Goal: Task Accomplishment & Management: Use online tool/utility

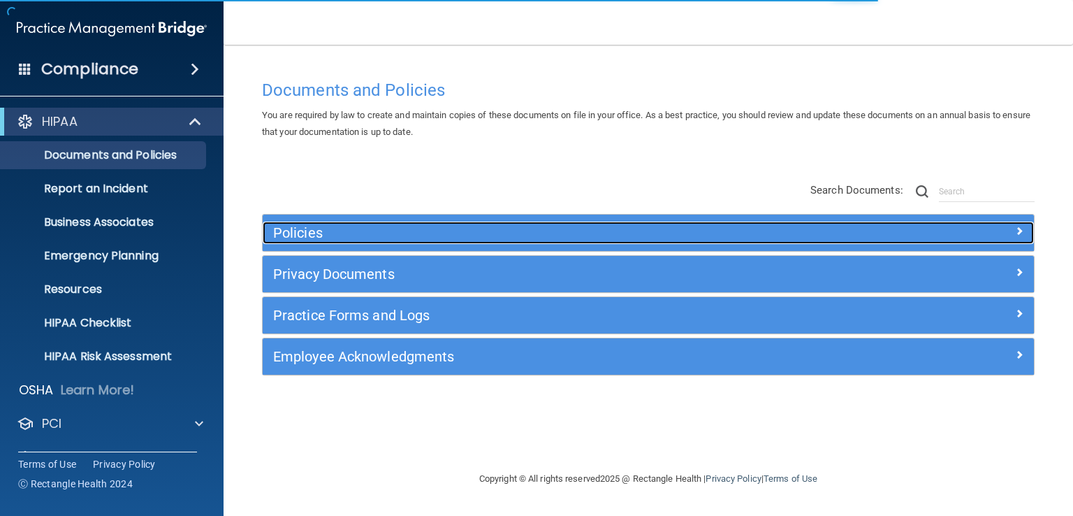
click at [379, 230] on h5 "Policies" at bounding box center [552, 232] width 558 height 15
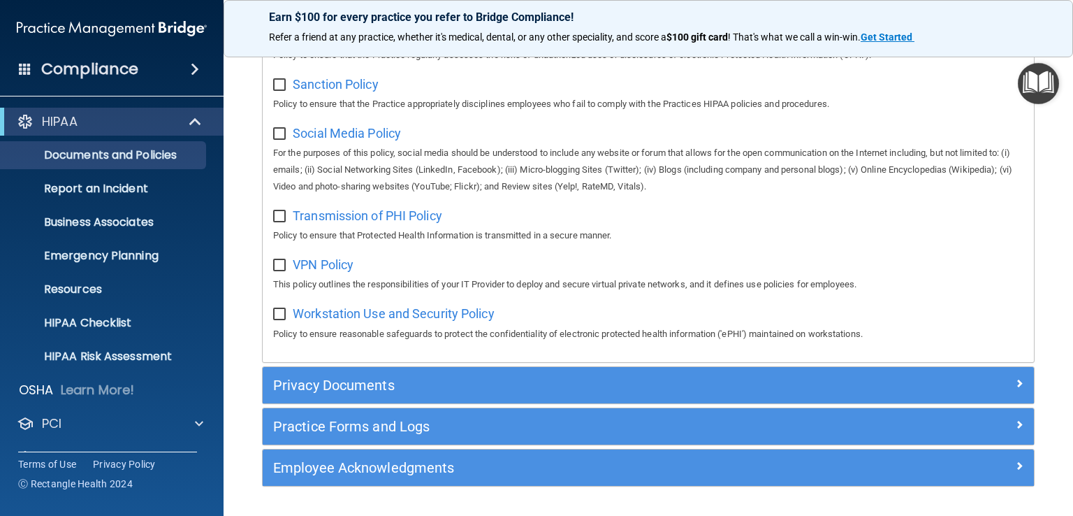
scroll to position [1098, 0]
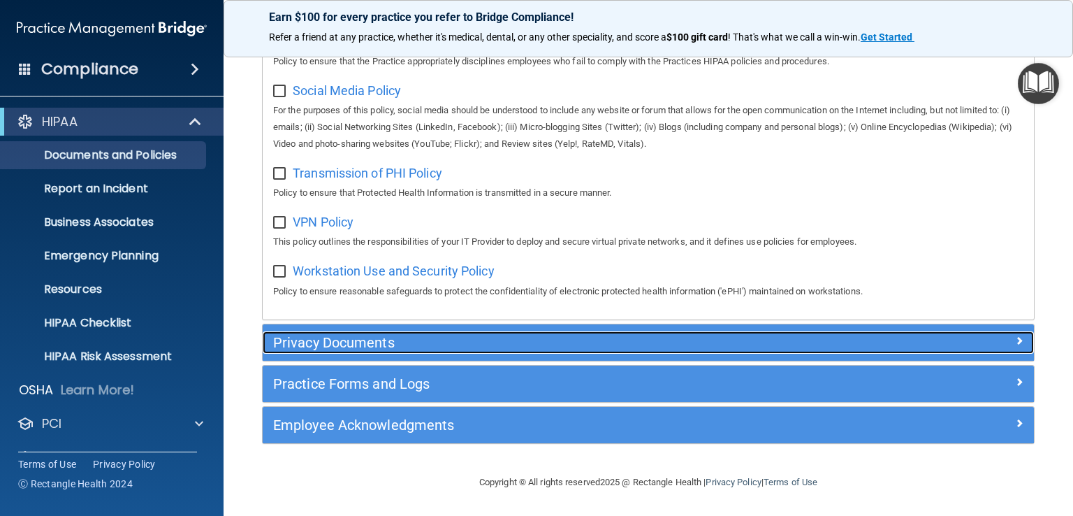
click at [463, 342] on h5 "Privacy Documents" at bounding box center [552, 342] width 558 height 15
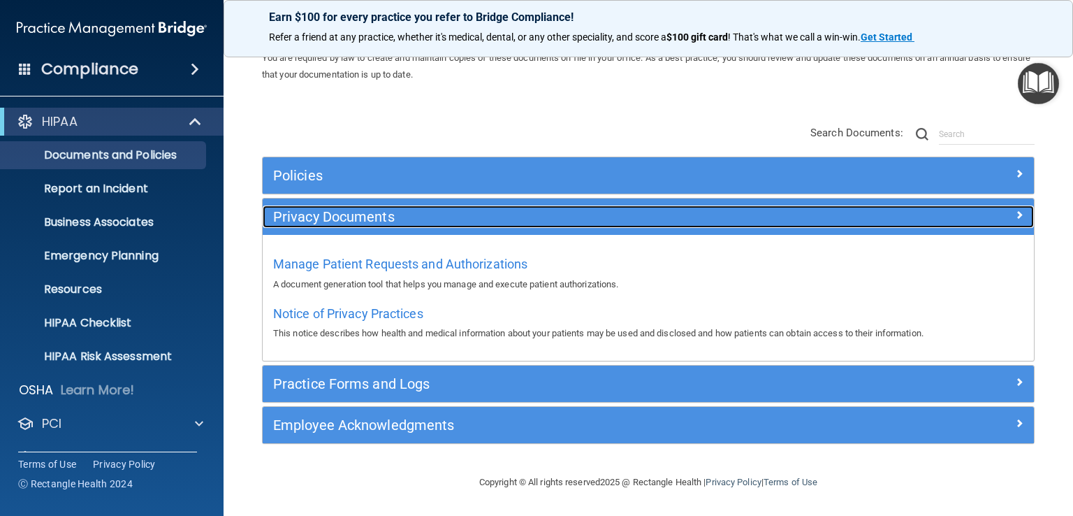
scroll to position [57, 0]
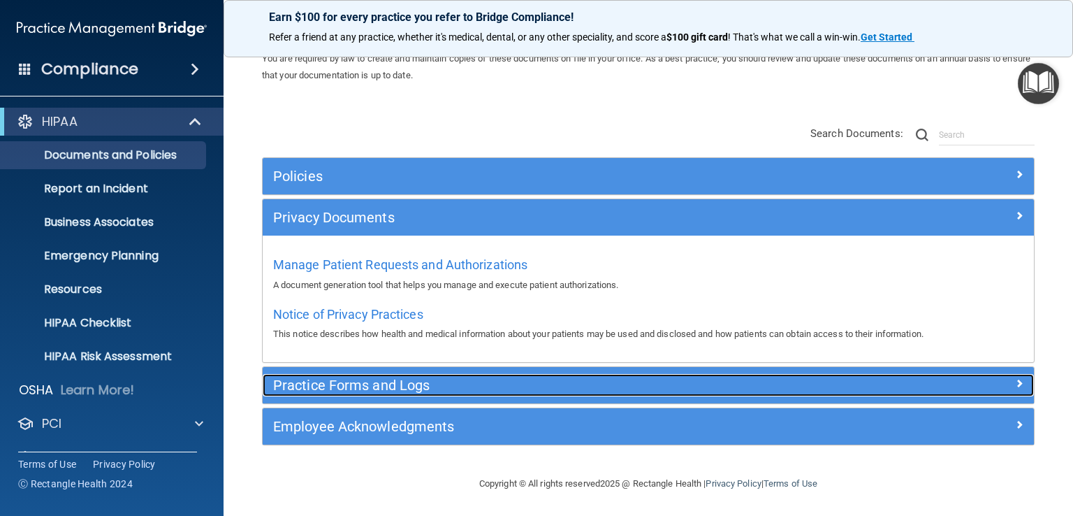
click at [394, 387] on h5 "Practice Forms and Logs" at bounding box center [552, 384] width 558 height 15
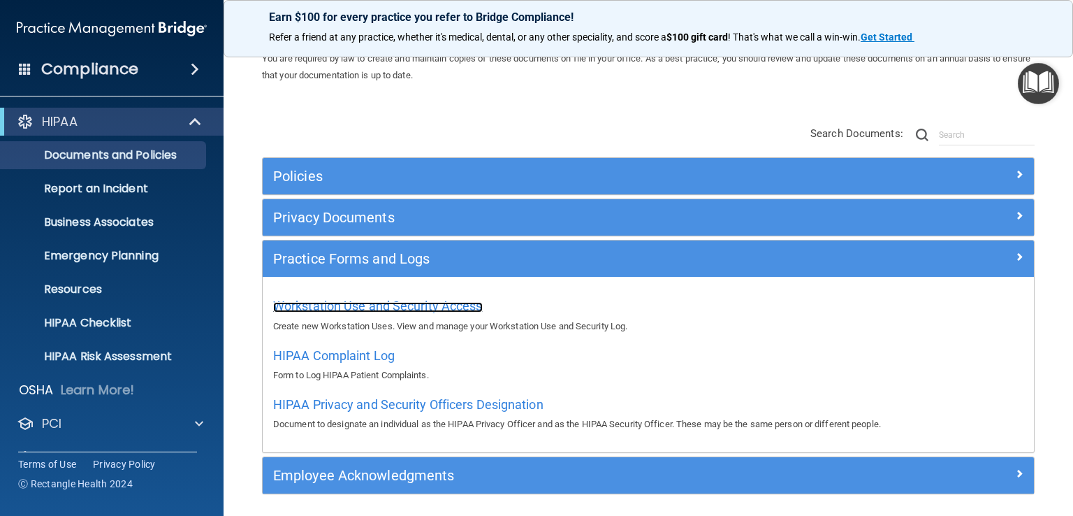
click at [464, 303] on span "Workstation Use and Security Access" at bounding box center [378, 305] width 210 height 15
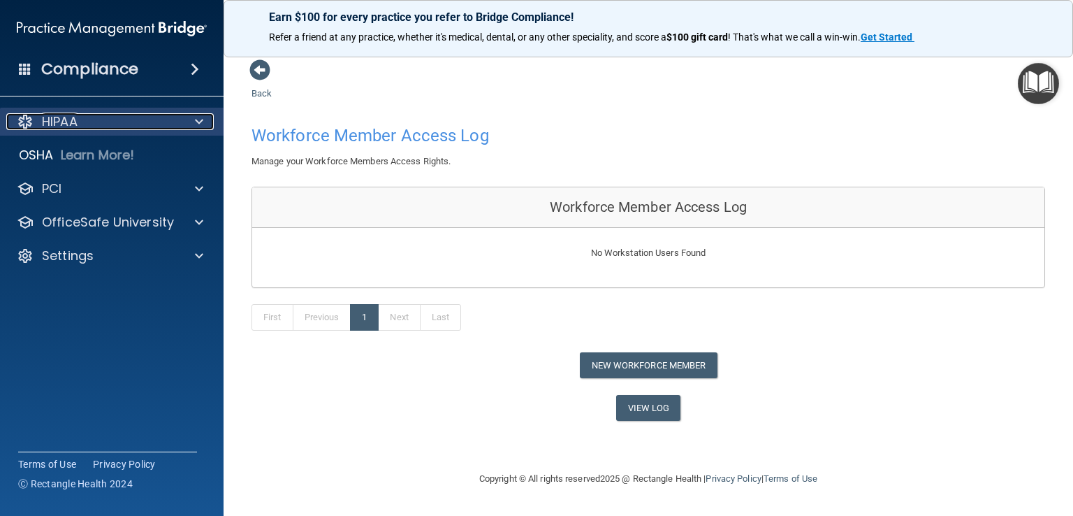
click at [199, 119] on span at bounding box center [199, 121] width 8 height 17
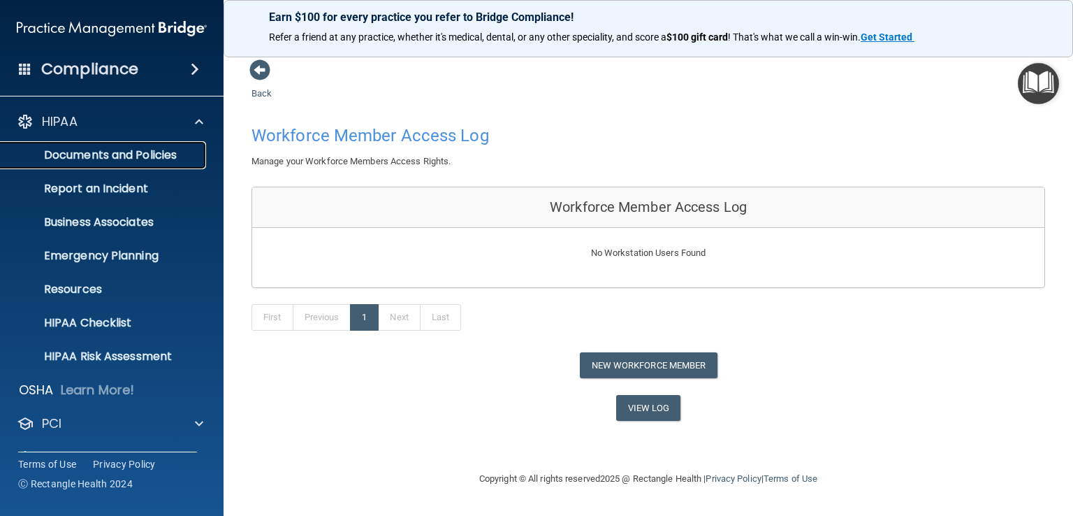
click at [176, 152] on p "Documents and Policies" at bounding box center [104, 155] width 191 height 14
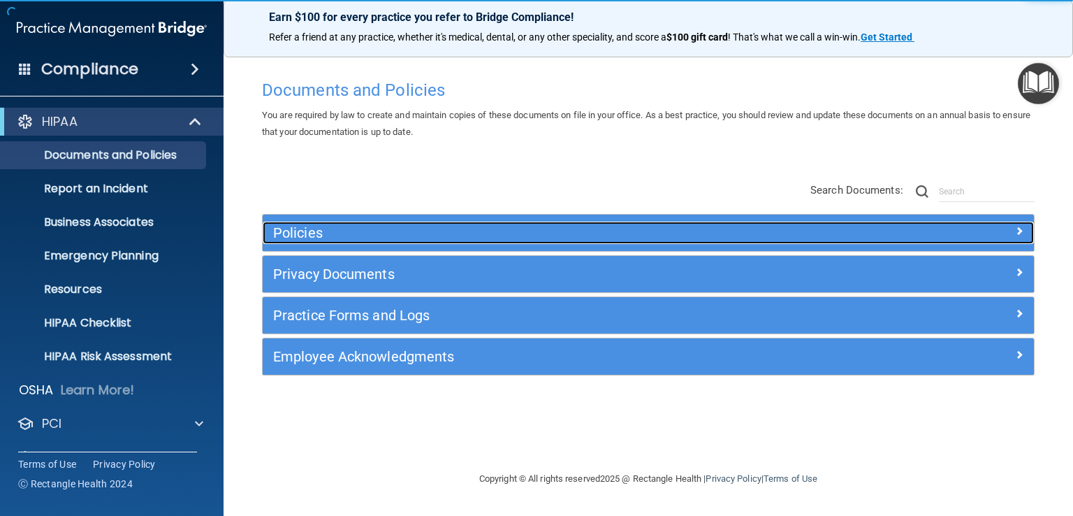
click at [374, 234] on h5 "Policies" at bounding box center [552, 232] width 558 height 15
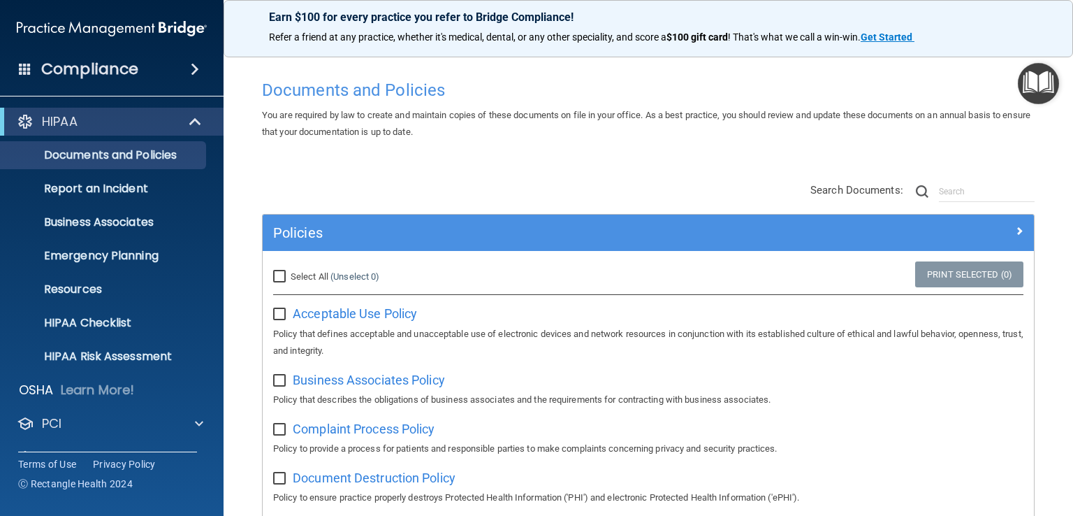
click at [282, 310] on input "checkbox" at bounding box center [281, 314] width 16 height 11
checkbox input "true"
click at [399, 310] on span "Acceptable Use Policy" at bounding box center [355, 313] width 124 height 15
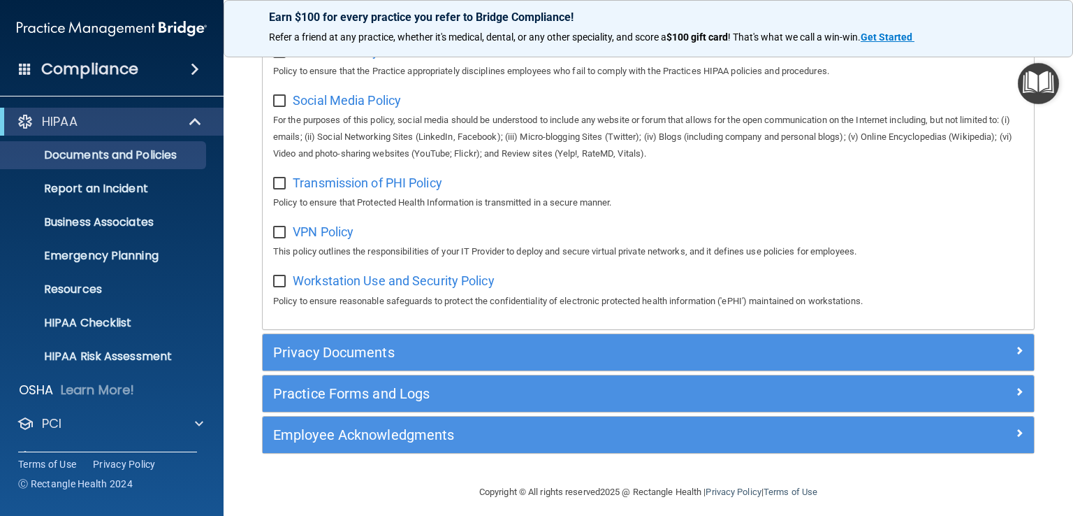
scroll to position [1098, 0]
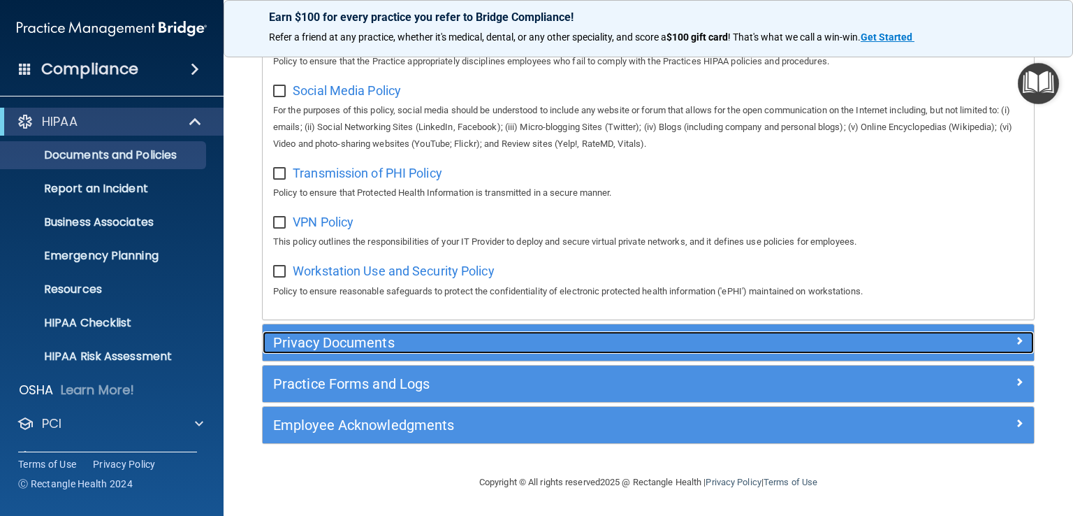
click at [391, 339] on h5 "Privacy Documents" at bounding box center [552, 342] width 558 height 15
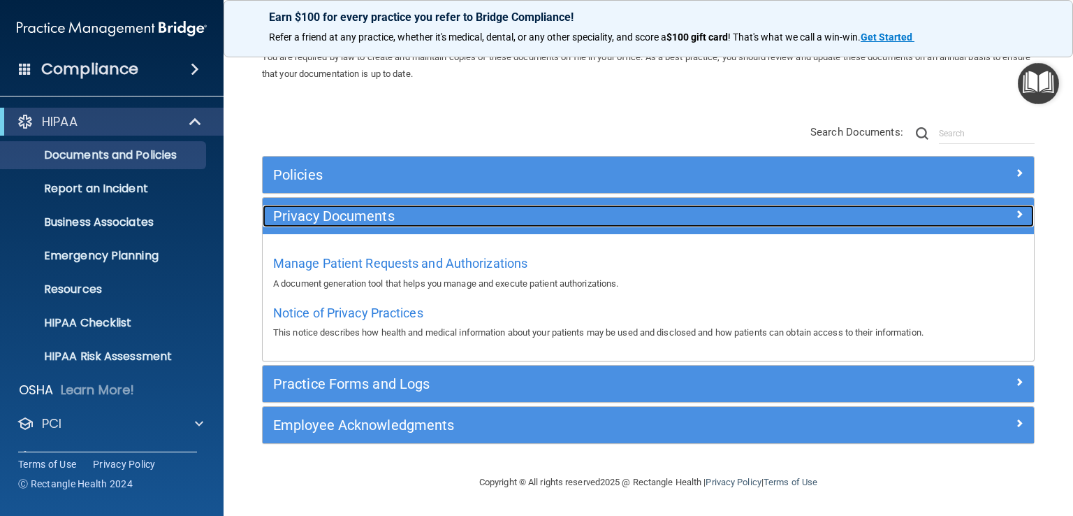
scroll to position [57, 0]
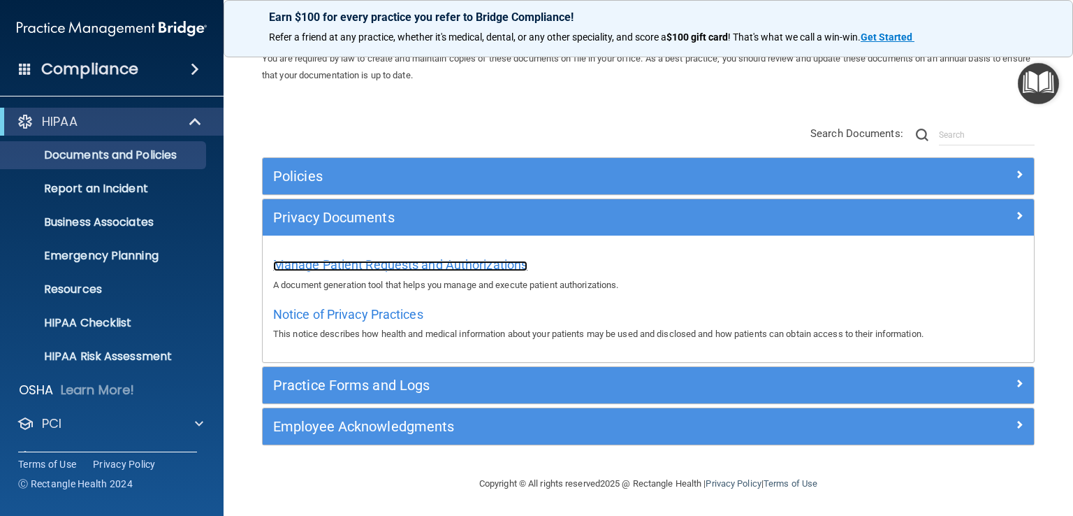
click at [404, 264] on span "Manage Patient Requests and Authorizations" at bounding box center [400, 264] width 254 height 15
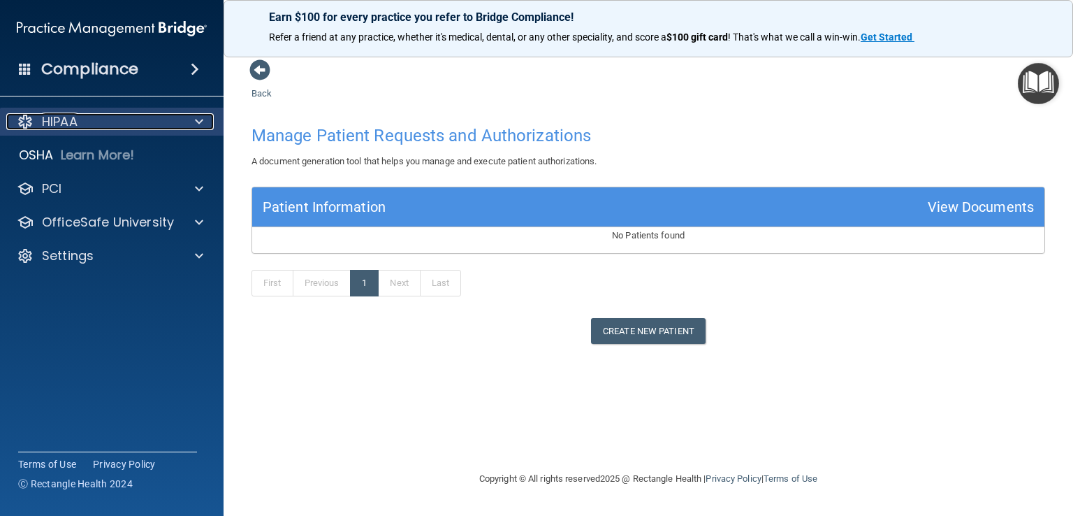
click at [199, 117] on span at bounding box center [199, 121] width 8 height 17
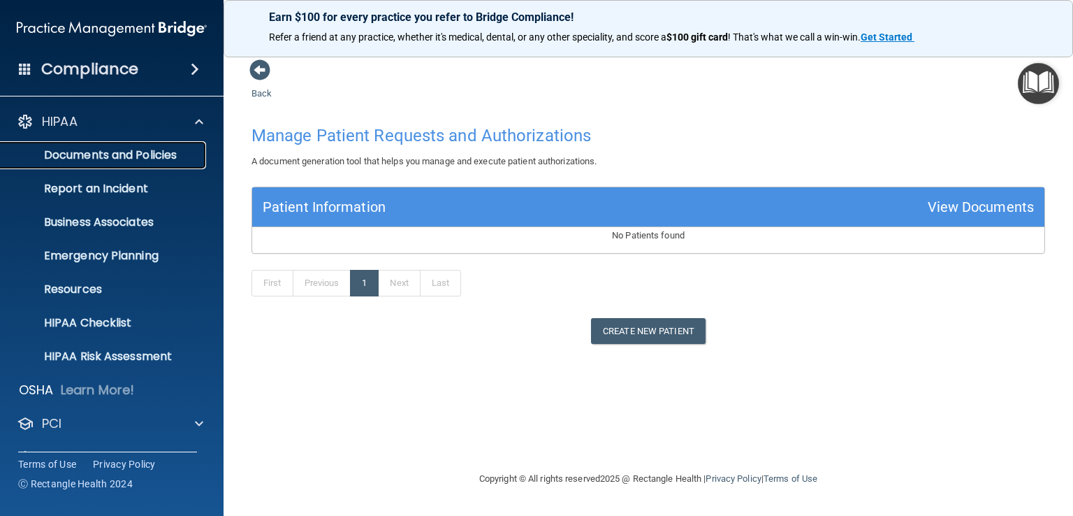
click at [159, 151] on p "Documents and Policies" at bounding box center [104, 155] width 191 height 14
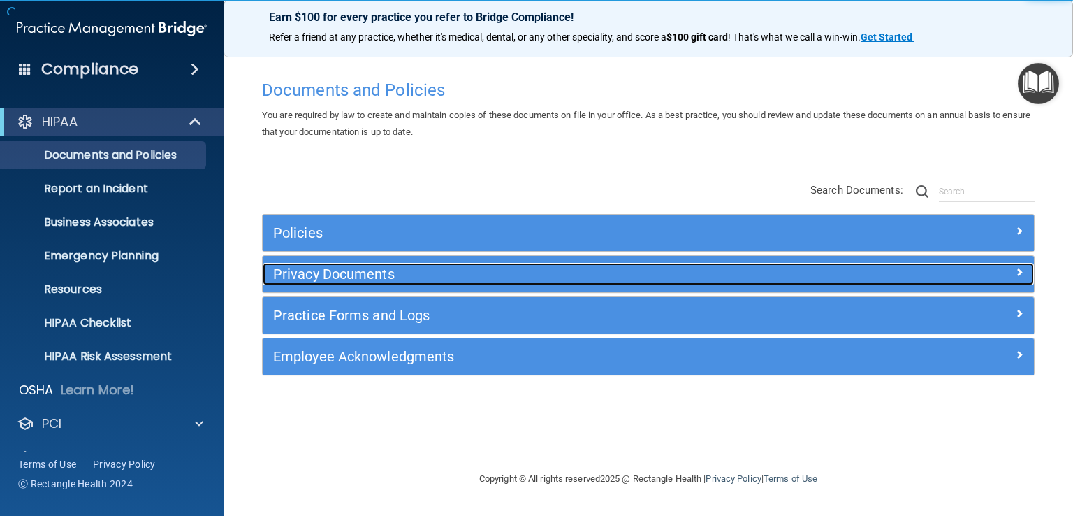
click at [333, 272] on h5 "Privacy Documents" at bounding box center [552, 273] width 558 height 15
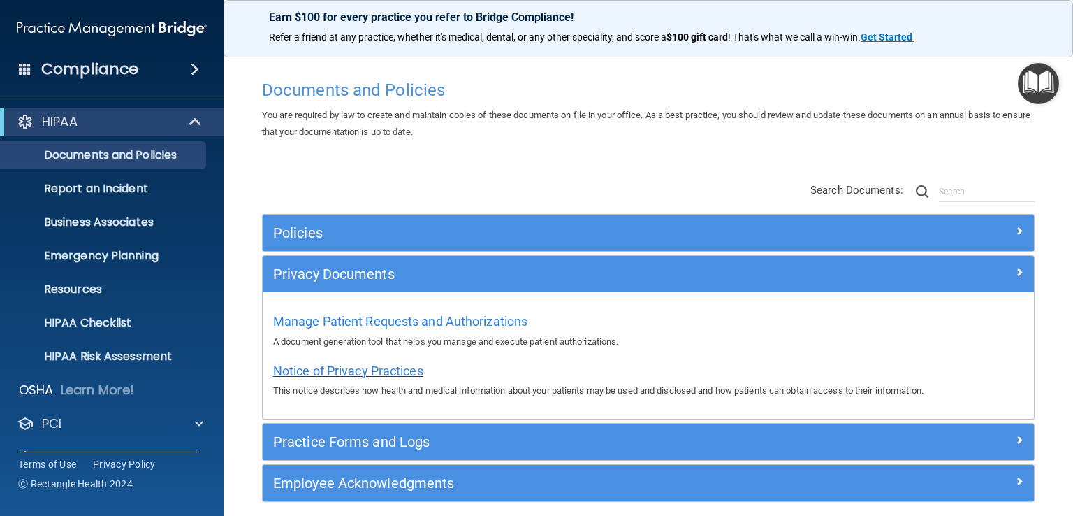
click at [383, 368] on span "Notice of Privacy Practices" at bounding box center [348, 370] width 150 height 15
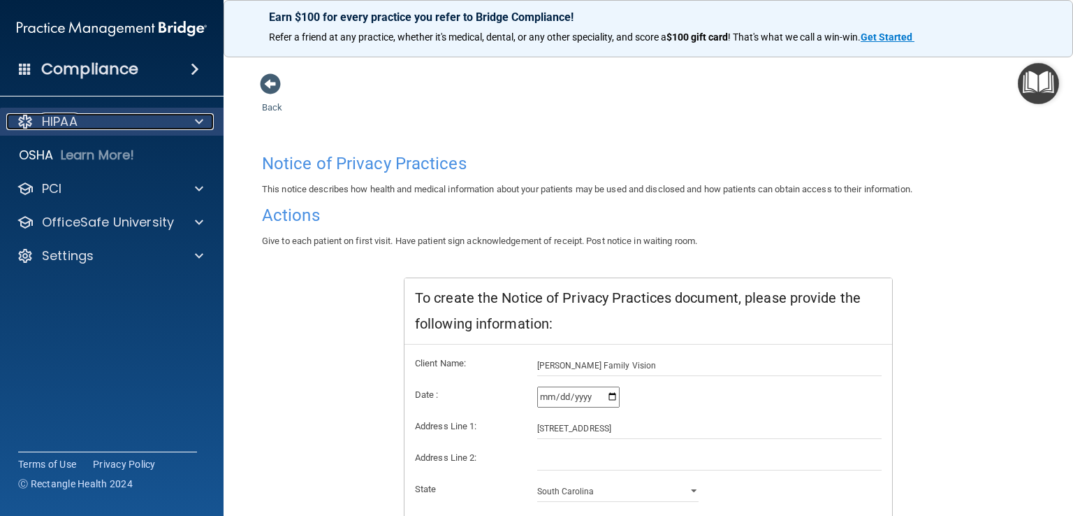
click at [198, 122] on span at bounding box center [199, 121] width 8 height 17
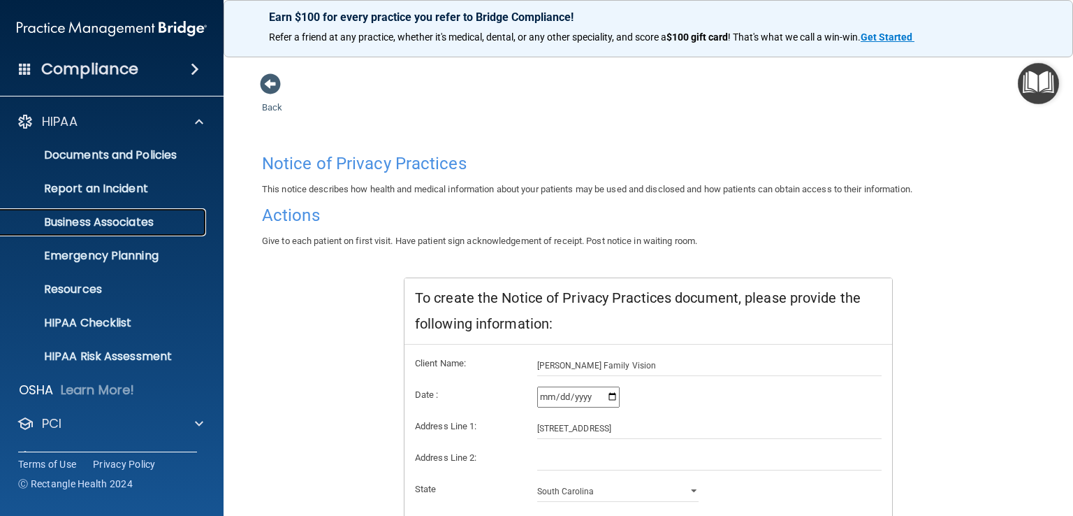
click at [161, 216] on p "Business Associates" at bounding box center [104, 222] width 191 height 14
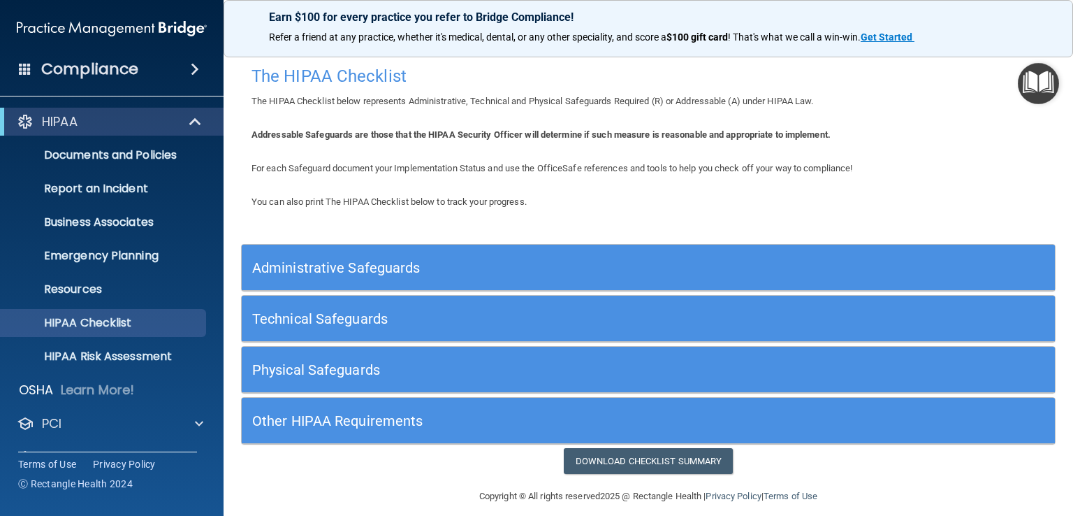
click at [356, 270] on h5 "Administrative Safeguards" at bounding box center [546, 267] width 589 height 15
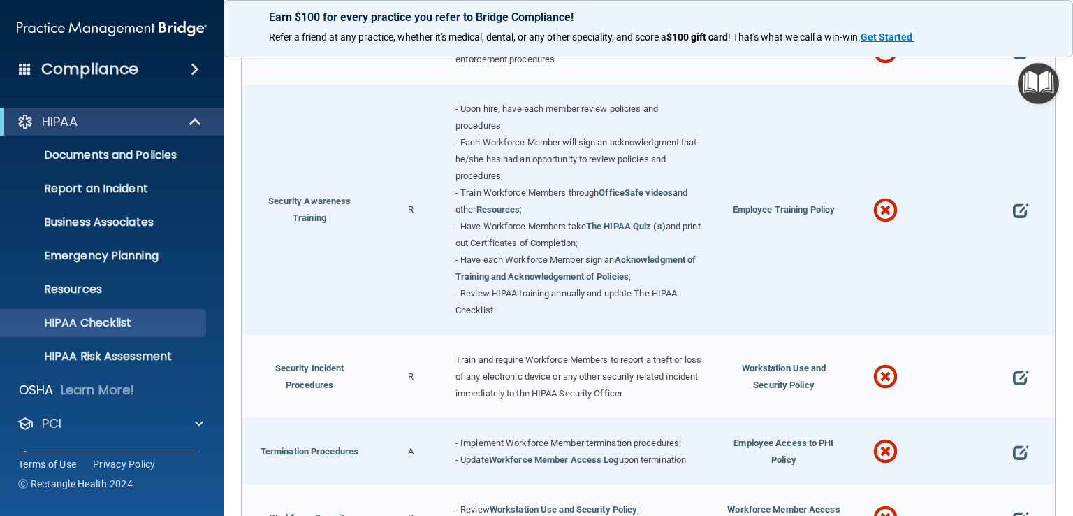
scroll to position [1258, 0]
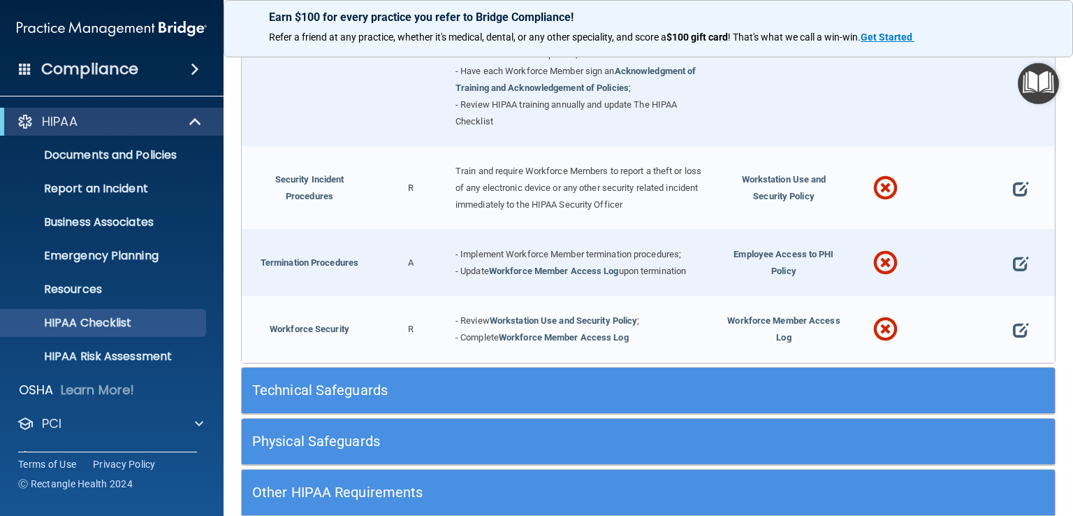
click at [458, 382] on h5 "Technical Safeguards" at bounding box center [546, 389] width 589 height 15
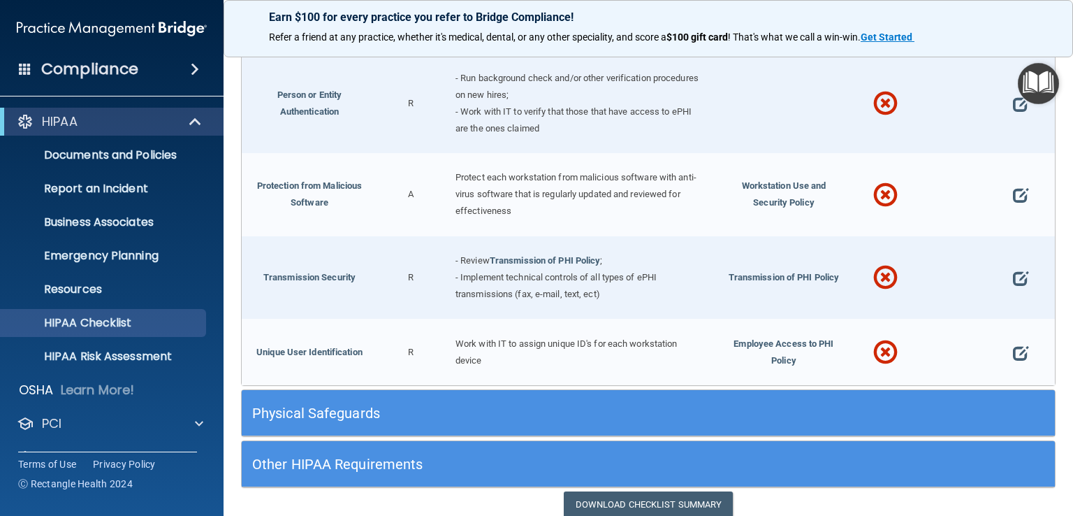
scroll to position [2437, 0]
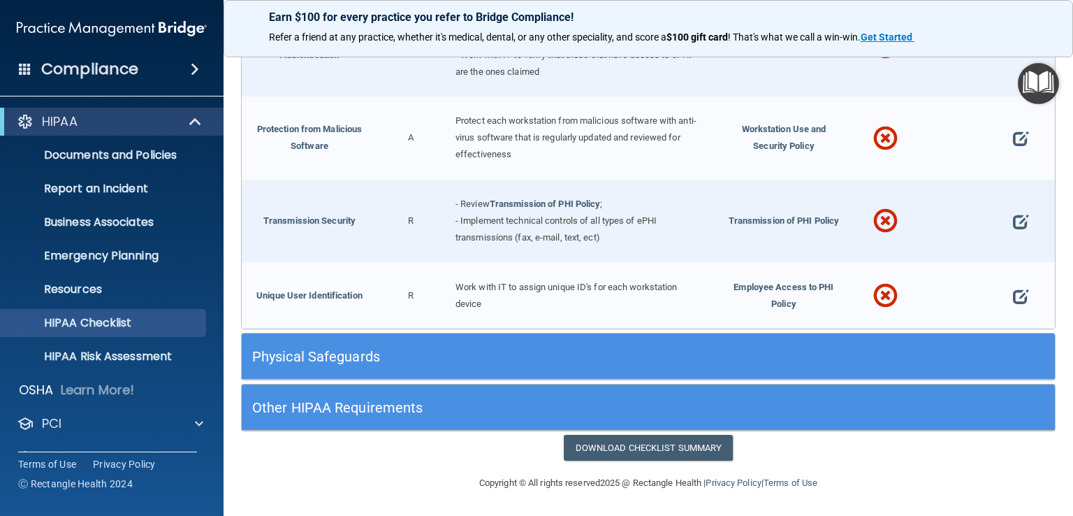
click at [403, 356] on h5 "Physical Safeguards" at bounding box center [546, 356] width 589 height 15
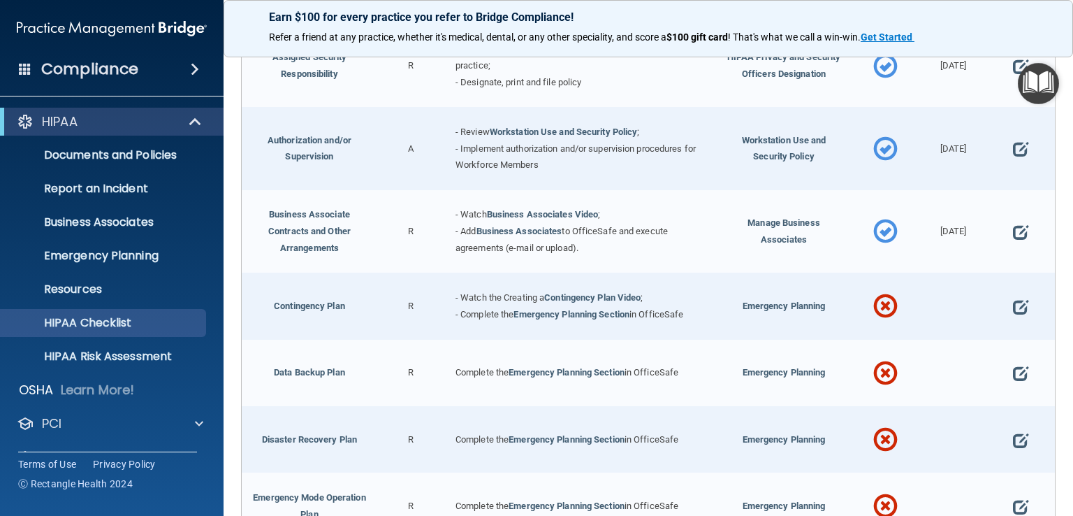
scroll to position [320, 0]
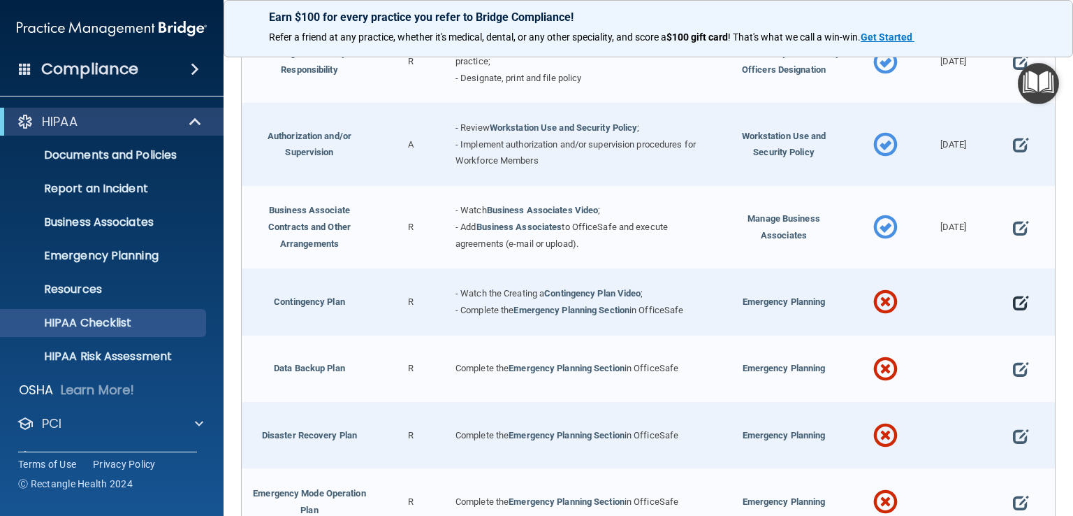
click at [1013, 297] on span at bounding box center [1020, 302] width 15 height 34
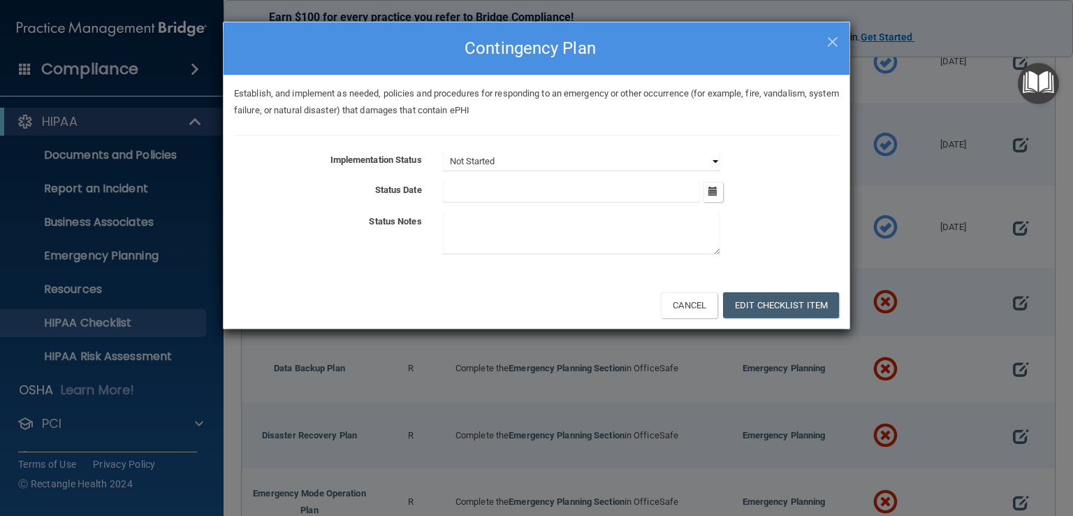
click at [715, 158] on select "Not Started In Progress Completed" at bounding box center [581, 162] width 277 height 20
click at [782, 170] on div "Not Started In Progress Completed" at bounding box center [640, 162] width 417 height 20
click at [712, 191] on icon "button" at bounding box center [712, 191] width 9 height 9
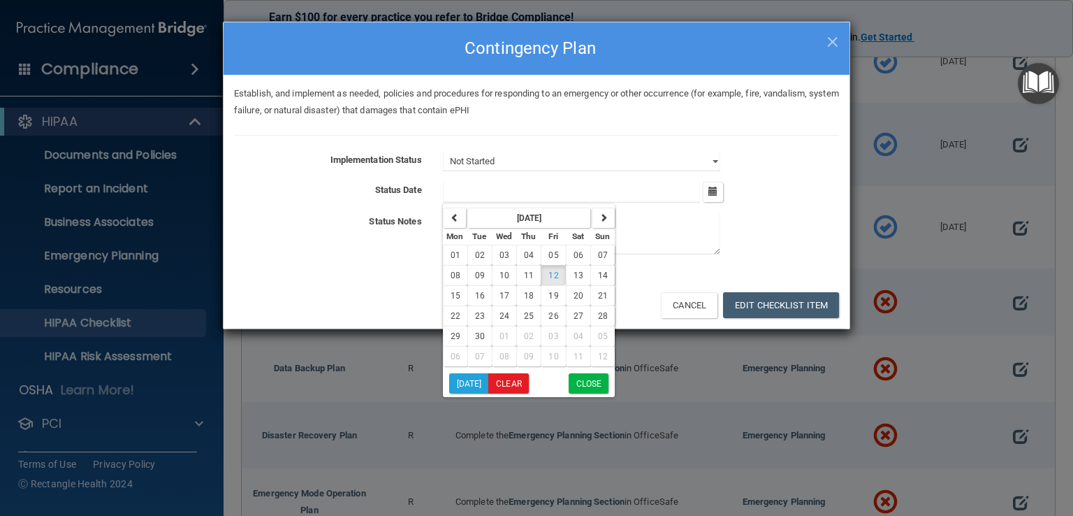
click at [787, 183] on div "September 2025 Mon Tue Wed Thu Fri Sat Sun 01 02 03 04 05 06 07 08 09 10 11 12 …" at bounding box center [640, 192] width 417 height 21
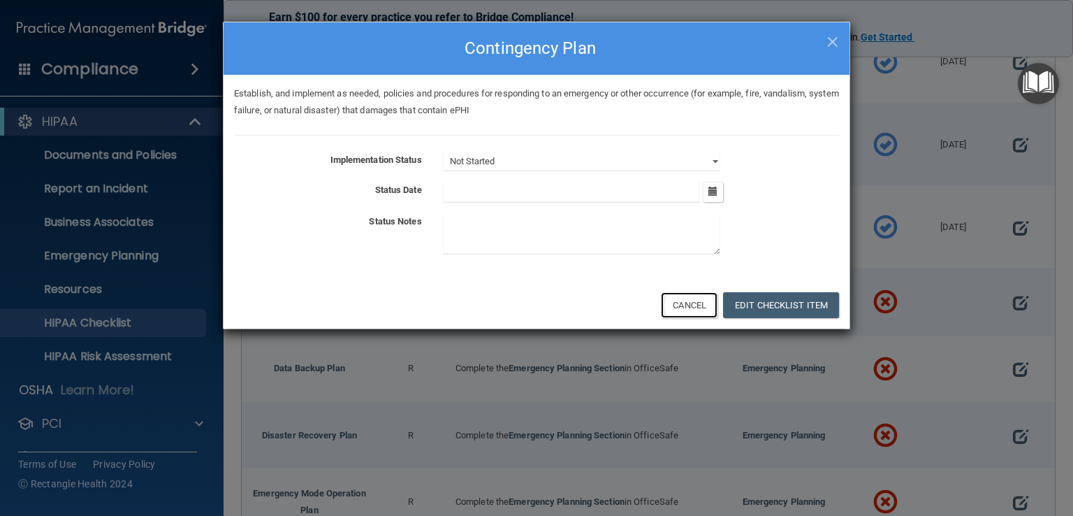
click at [705, 308] on button "Cancel" at bounding box center [689, 305] width 57 height 26
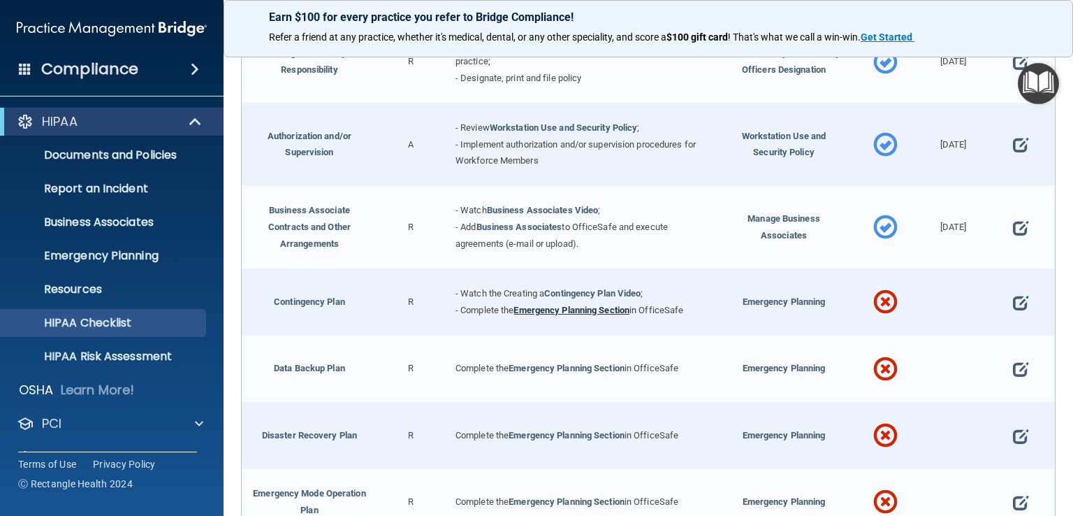
click at [561, 310] on link "Emergency Planning Section" at bounding box center [571, 310] width 116 height 10
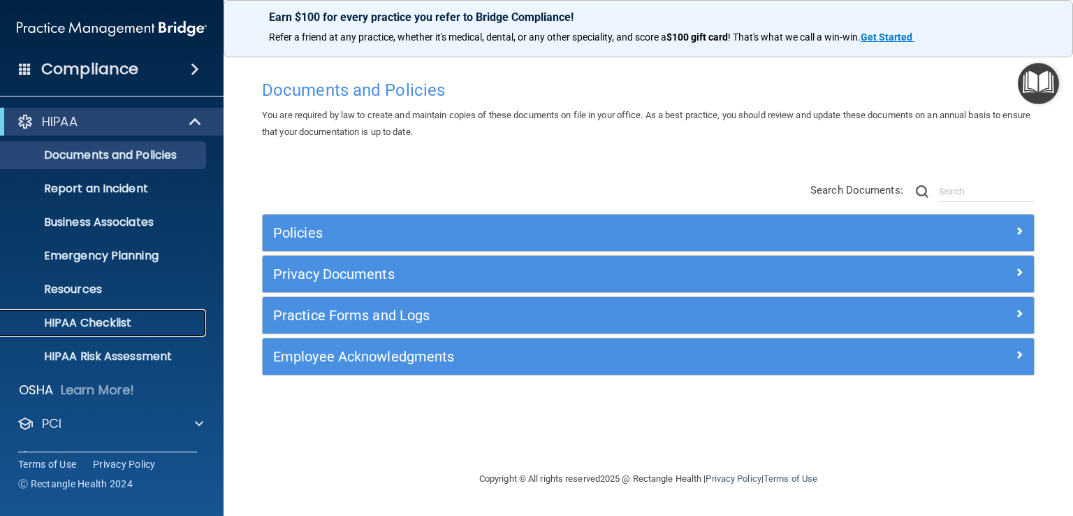
click at [117, 325] on p "HIPAA Checklist" at bounding box center [104, 323] width 191 height 14
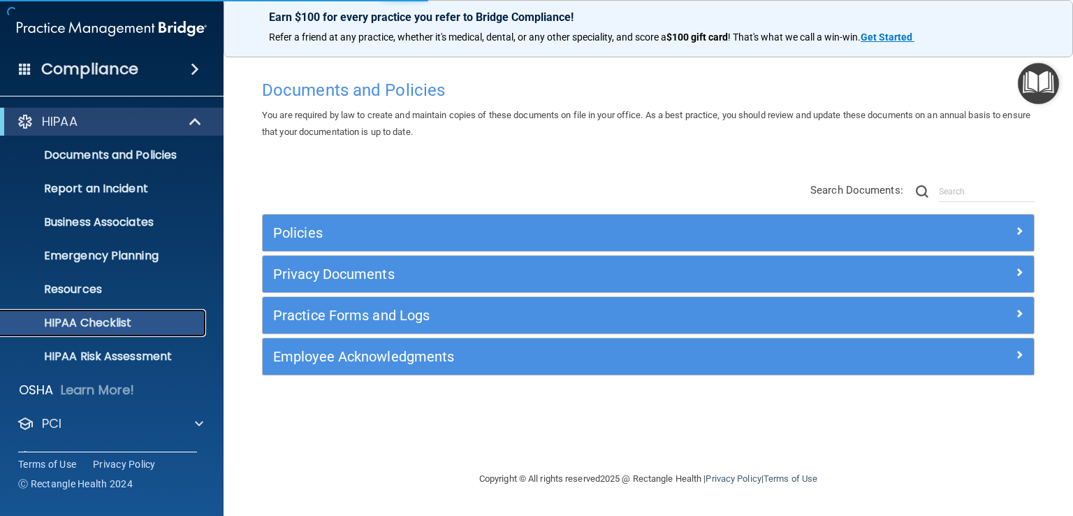
click at [117, 321] on p "HIPAA Checklist" at bounding box center [104, 323] width 191 height 14
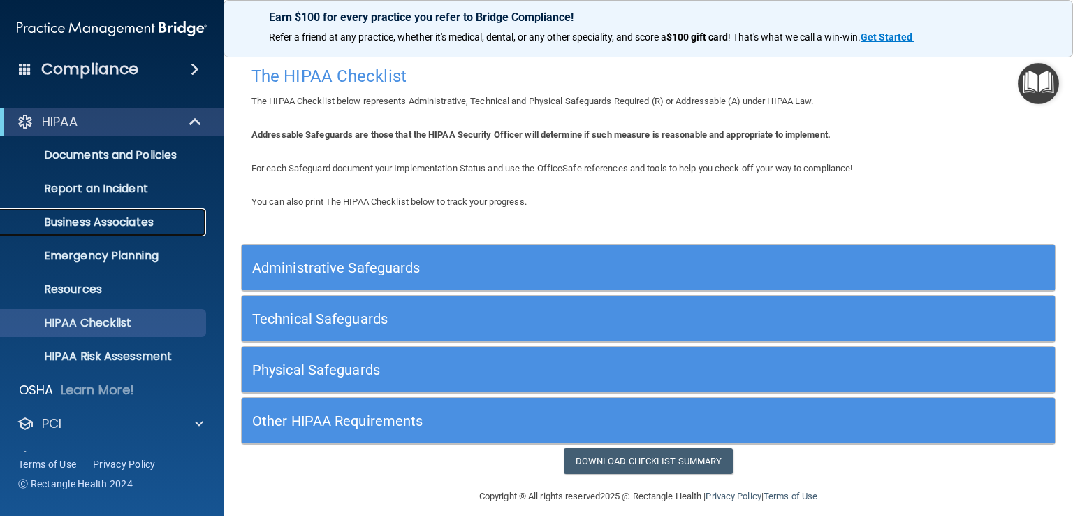
click at [148, 224] on p "Business Associates" at bounding box center [104, 222] width 191 height 14
click at [170, 325] on p "HIPAA Checklist" at bounding box center [104, 323] width 191 height 14
click at [419, 264] on h5 "Administrative Safeguards" at bounding box center [546, 267] width 589 height 15
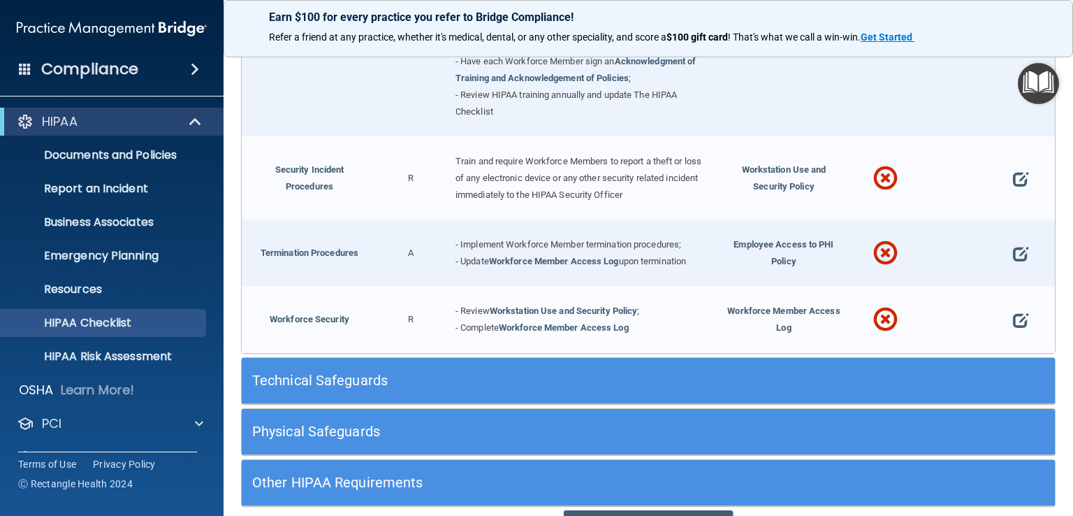
scroll to position [1332, 0]
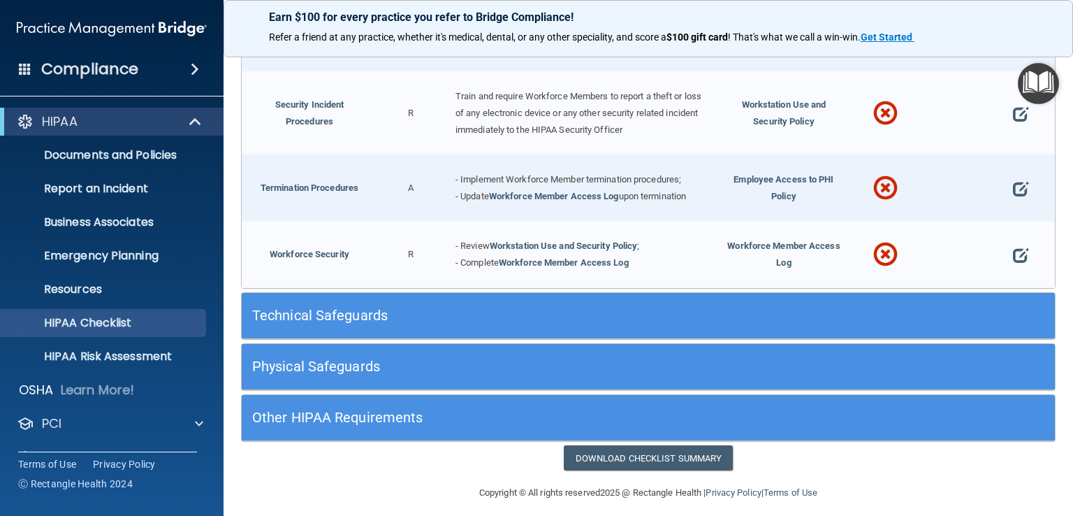
click at [352, 307] on h5 "Technical Safeguards" at bounding box center [546, 314] width 589 height 15
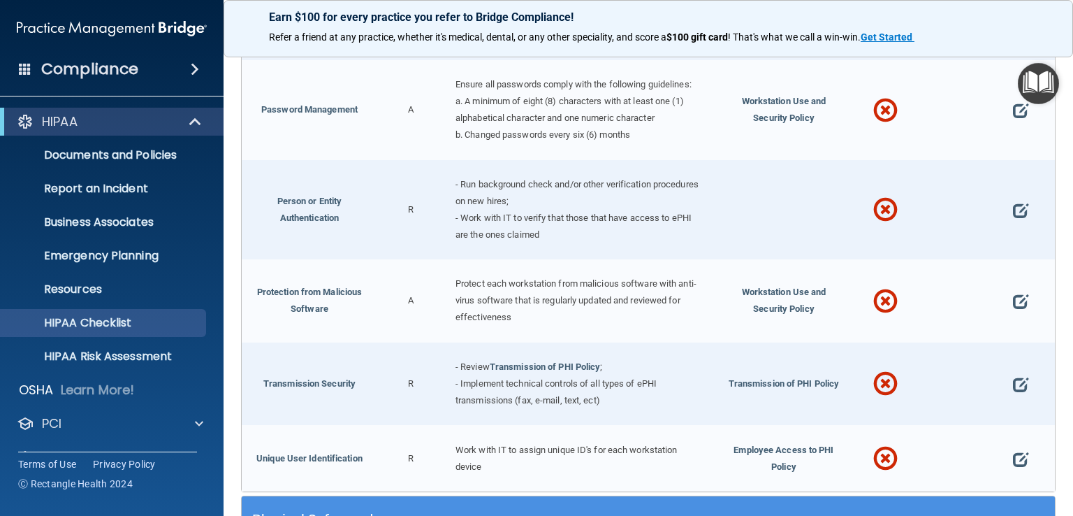
scroll to position [2437, 0]
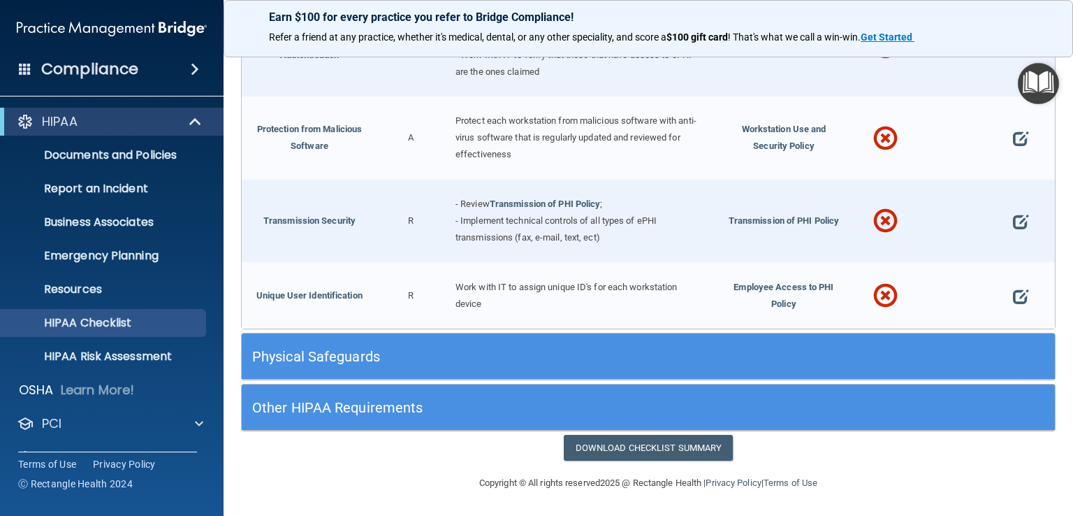
click at [318, 351] on h5 "Physical Safeguards" at bounding box center [546, 356] width 589 height 15
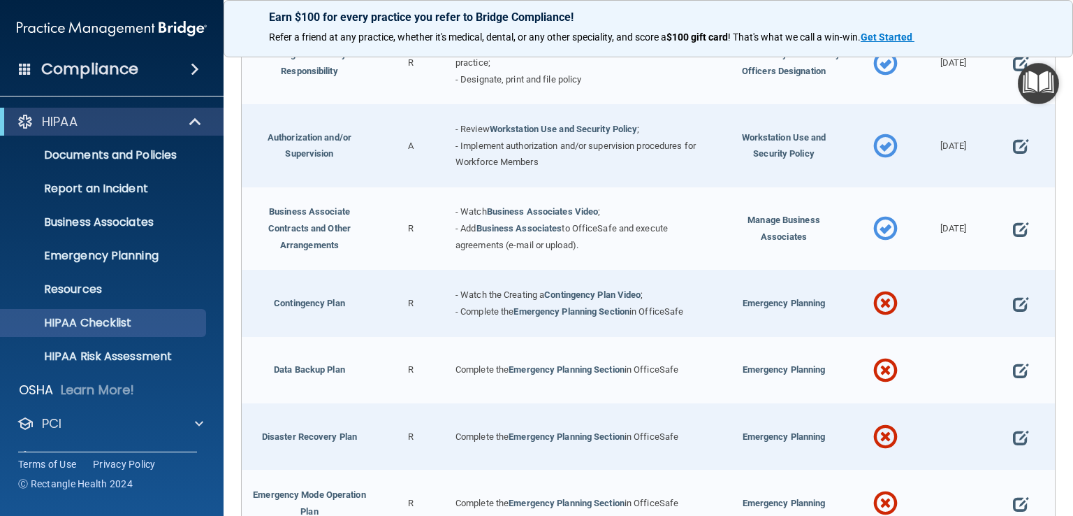
scroll to position [293, 0]
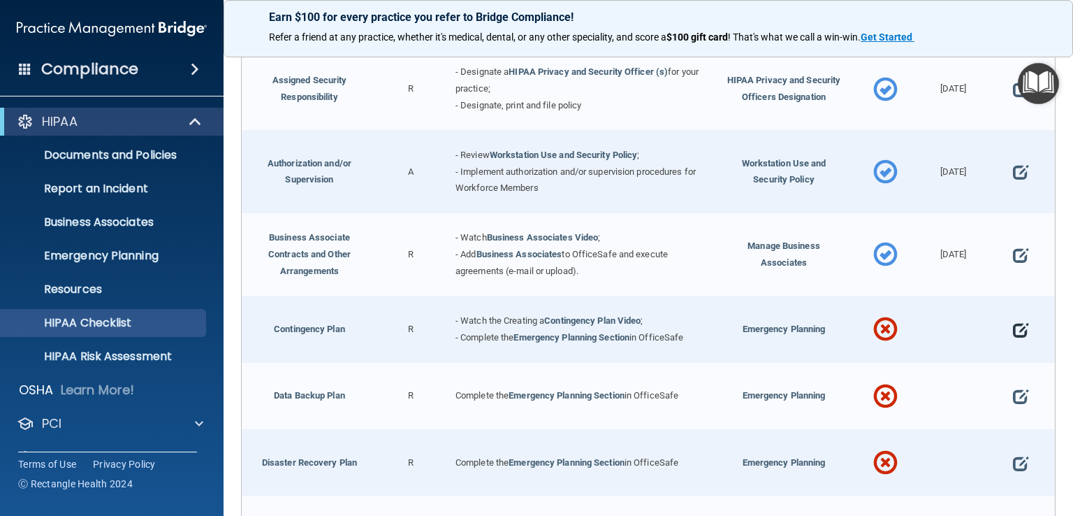
click at [1013, 330] on span at bounding box center [1020, 329] width 15 height 34
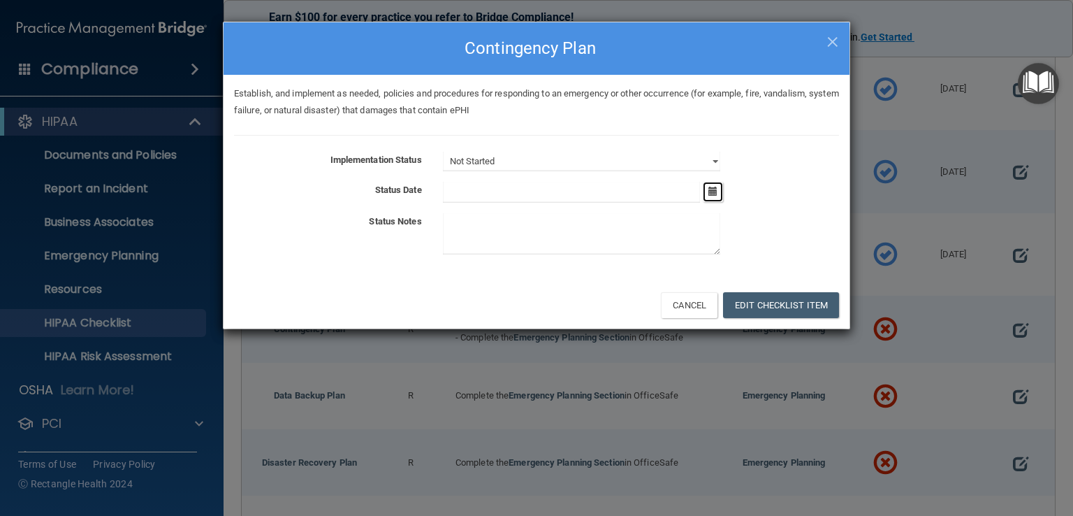
click at [713, 190] on icon "button" at bounding box center [712, 191] width 9 height 9
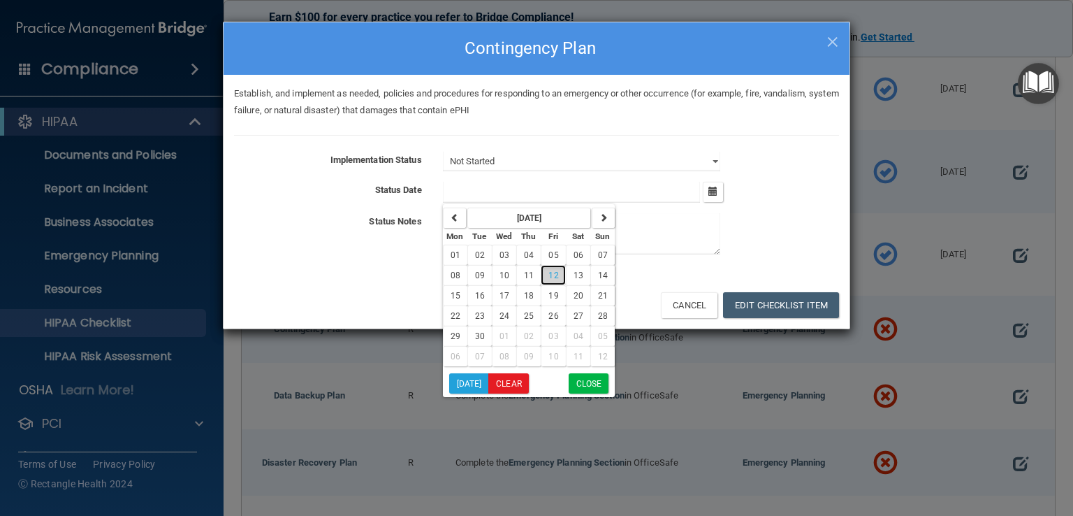
click at [553, 277] on span "12" at bounding box center [553, 275] width 10 height 10
type input "[DATE]"
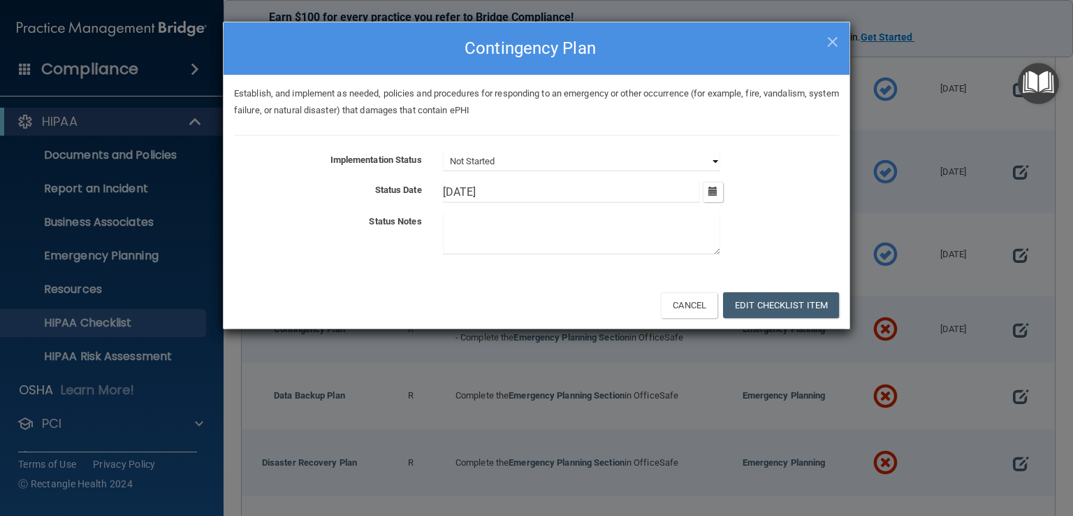
click at [715, 158] on select "Not Started In Progress Completed" at bounding box center [581, 162] width 277 height 20
click at [769, 188] on div "9/12/[DATE] Tue Wed Thu Fri Sat Sun 01 02 03 04 05 06 07 08 09 10 11 12 13 14 1…" at bounding box center [640, 192] width 417 height 21
click at [713, 160] on select "Not Started In Progress Completed" at bounding box center [581, 162] width 277 height 20
click at [443, 152] on select "Not Started In Progress Completed" at bounding box center [581, 162] width 277 height 20
click at [715, 163] on select "Not Started In Progress Completed" at bounding box center [581, 162] width 277 height 20
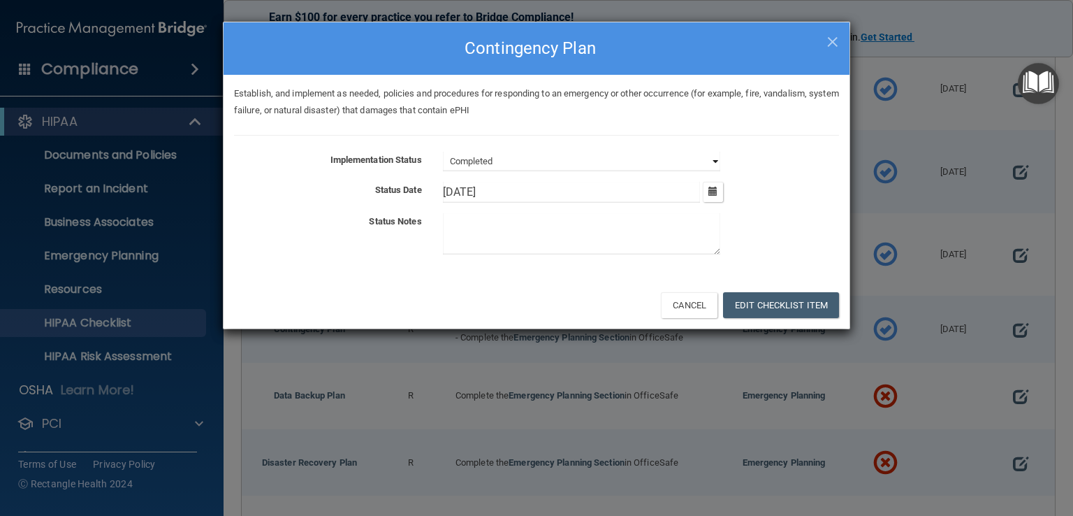
select select "not_started"
click at [443, 152] on select "Not Started In Progress Completed" at bounding box center [581, 162] width 277 height 20
click at [836, 40] on span "×" at bounding box center [832, 40] width 13 height 28
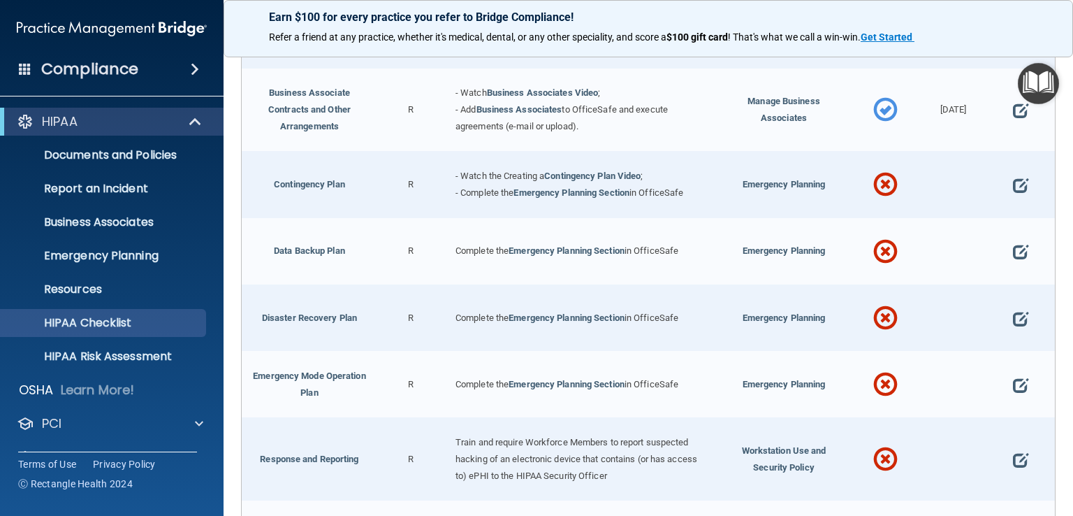
scroll to position [394, 0]
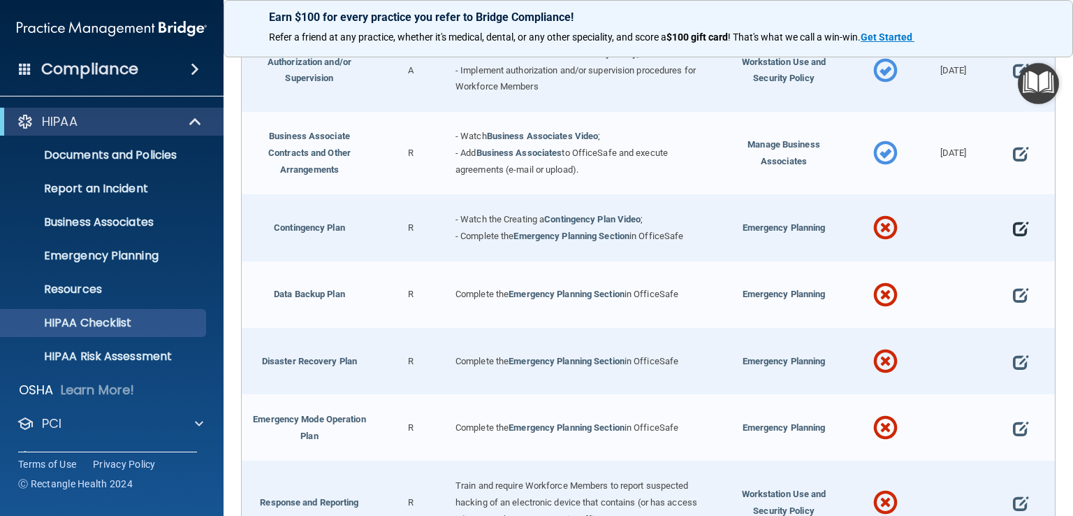
click at [1014, 227] on span at bounding box center [1020, 228] width 15 height 34
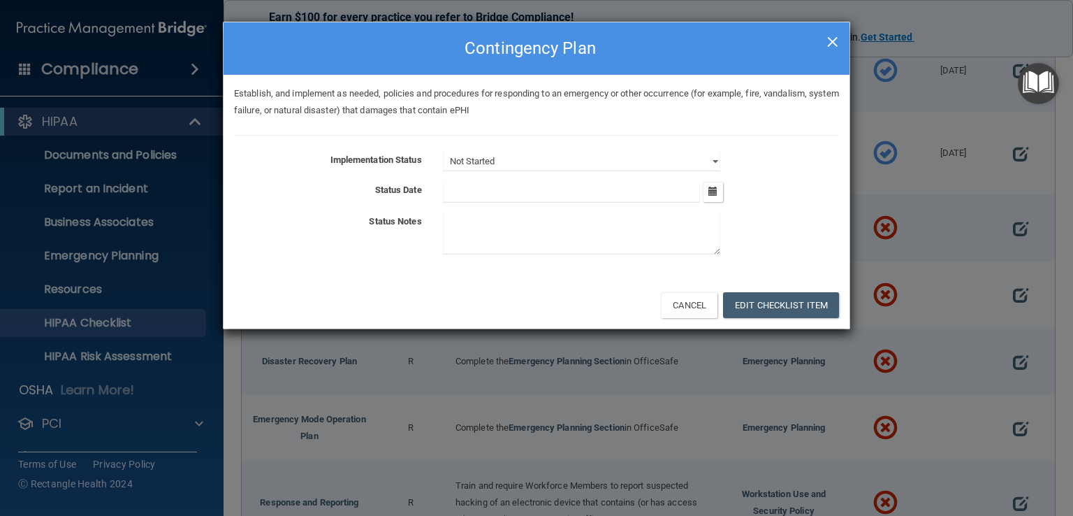
click at [833, 41] on span "×" at bounding box center [832, 40] width 13 height 28
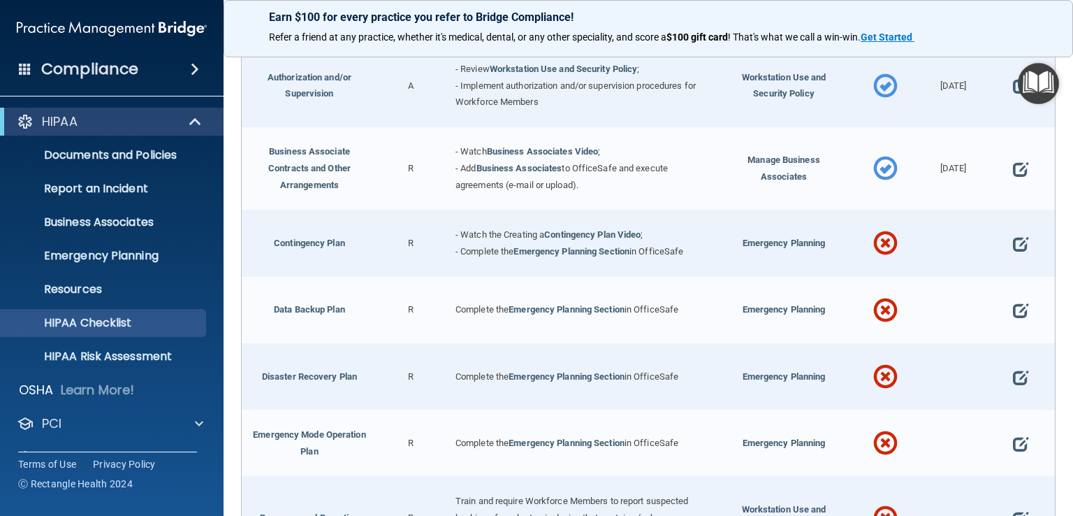
scroll to position [439, 0]
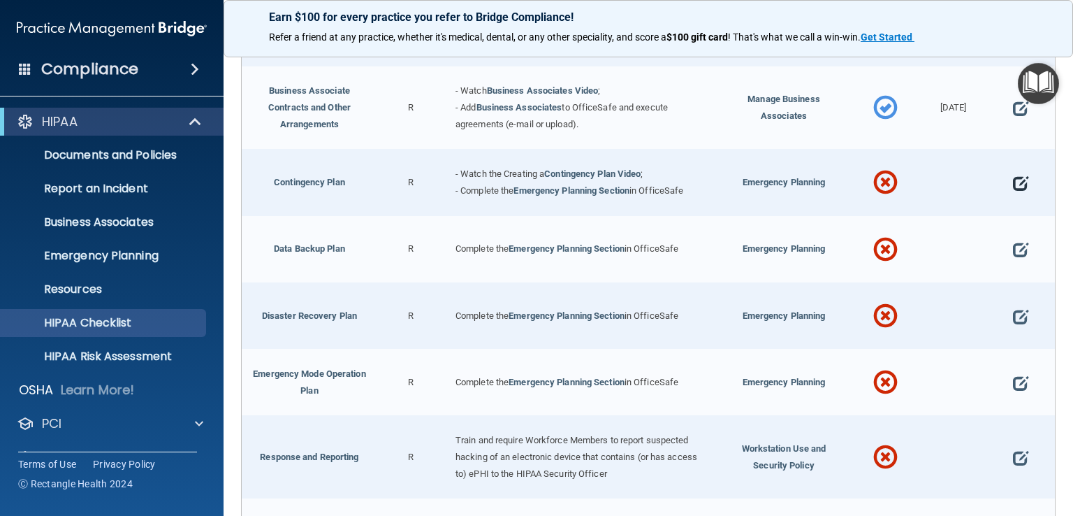
click at [1013, 177] on span at bounding box center [1020, 183] width 15 height 34
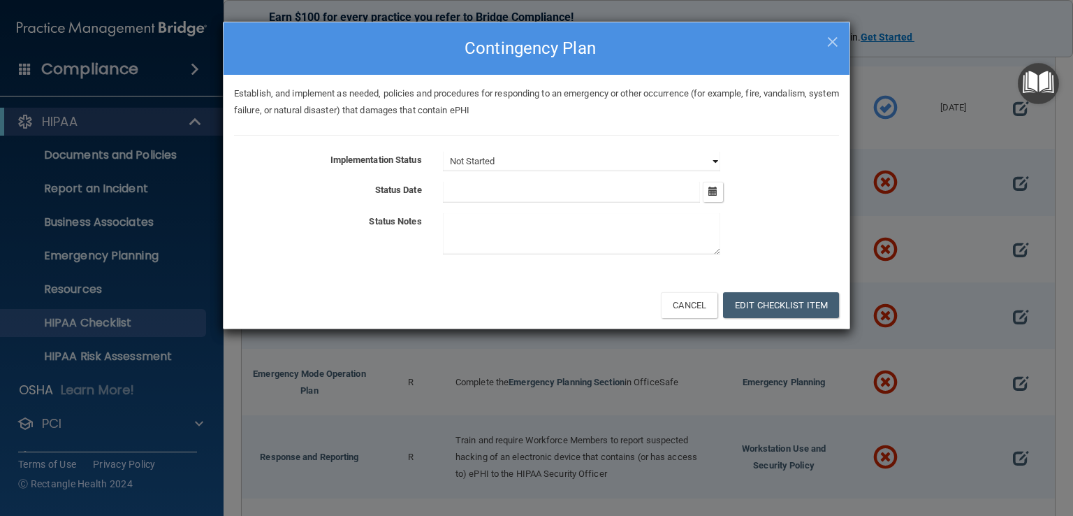
click at [720, 159] on select "Not Started In Progress Completed" at bounding box center [581, 162] width 277 height 20
click at [443, 152] on select "Not Started In Progress Completed" at bounding box center [581, 162] width 277 height 20
click at [830, 43] on span "×" at bounding box center [832, 40] width 13 height 28
select select "not_started"
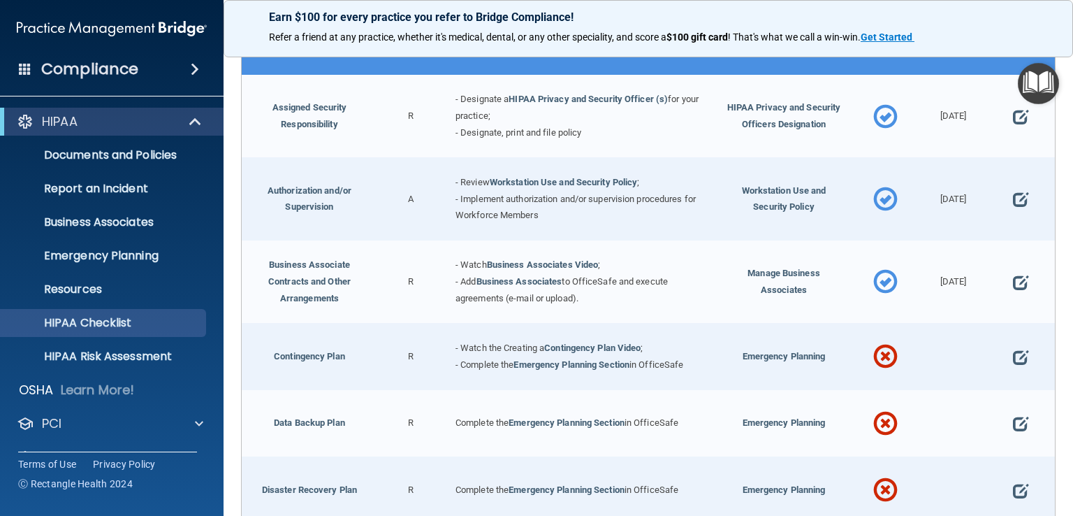
scroll to position [279, 0]
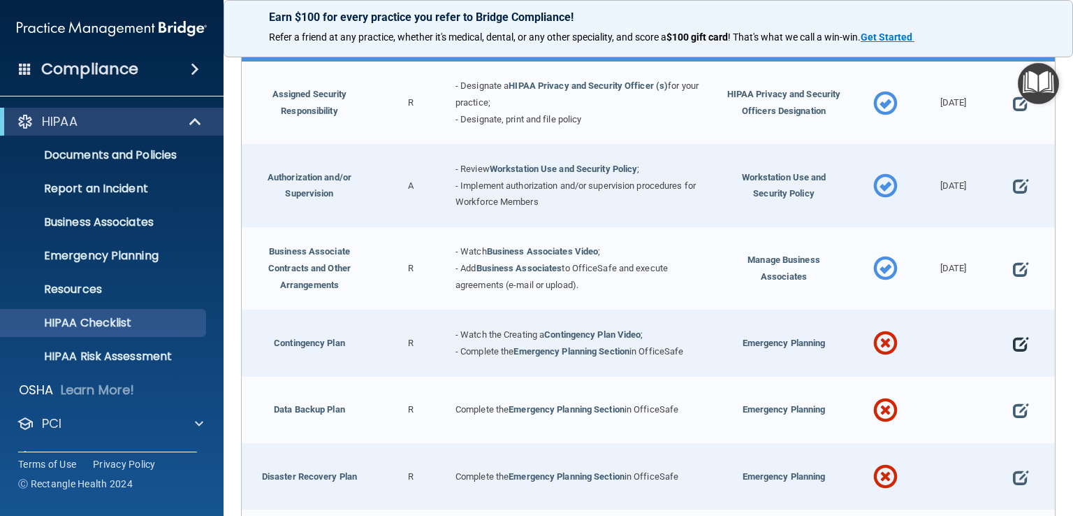
click at [1015, 339] on span at bounding box center [1020, 343] width 15 height 34
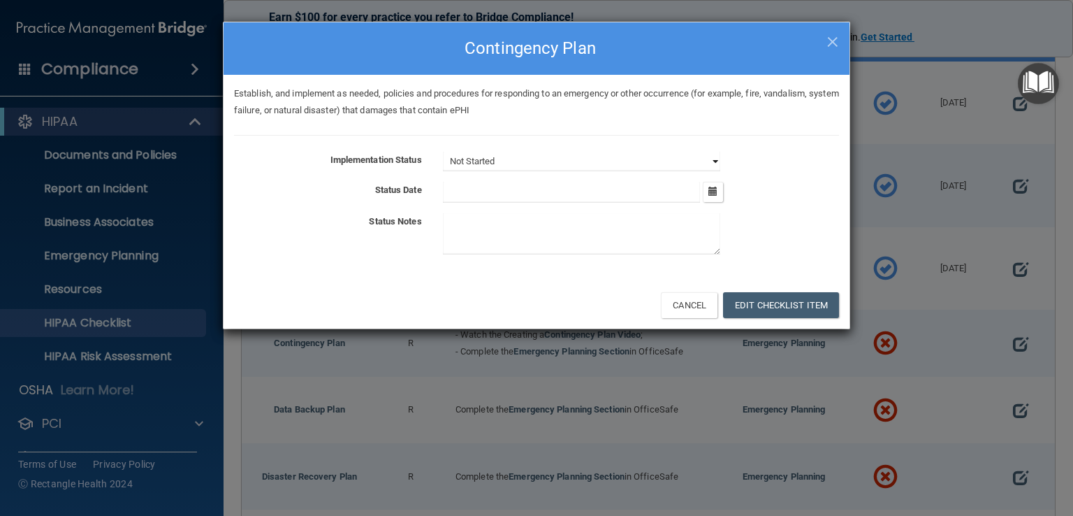
click at [714, 156] on select "Not Started In Progress Completed" at bounding box center [581, 162] width 277 height 20
select select "completed"
click at [443, 152] on select "Not Started In Progress Completed" at bounding box center [581, 162] width 277 height 20
click at [475, 187] on input "text" at bounding box center [572, 192] width 258 height 21
click at [803, 203] on div "Implementation Status Not Started In Progress Completed Status Date [DATE] [DAT…" at bounding box center [536, 206] width 605 height 108
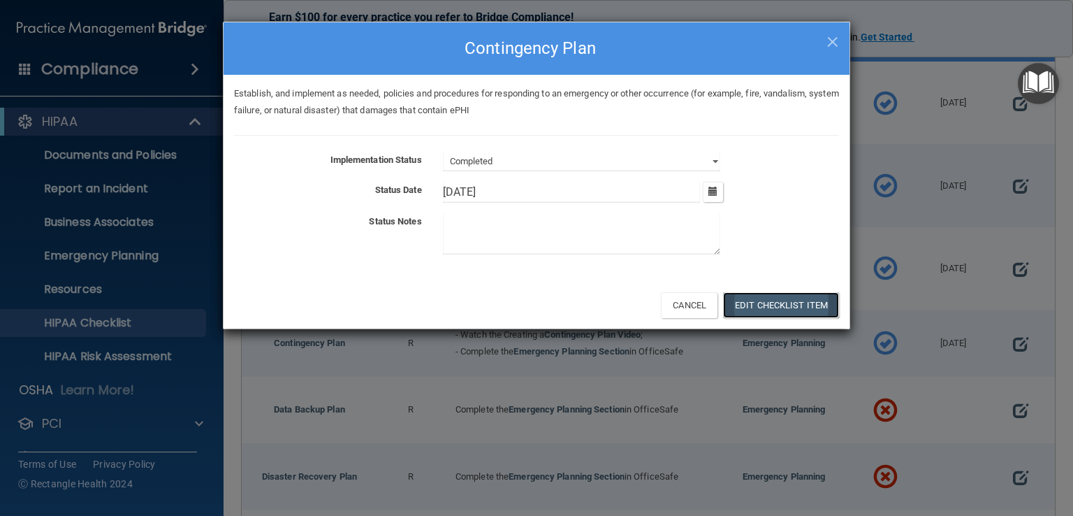
click at [758, 307] on button "Edit Checklist Item" at bounding box center [781, 305] width 116 height 26
type input "[DATE]"
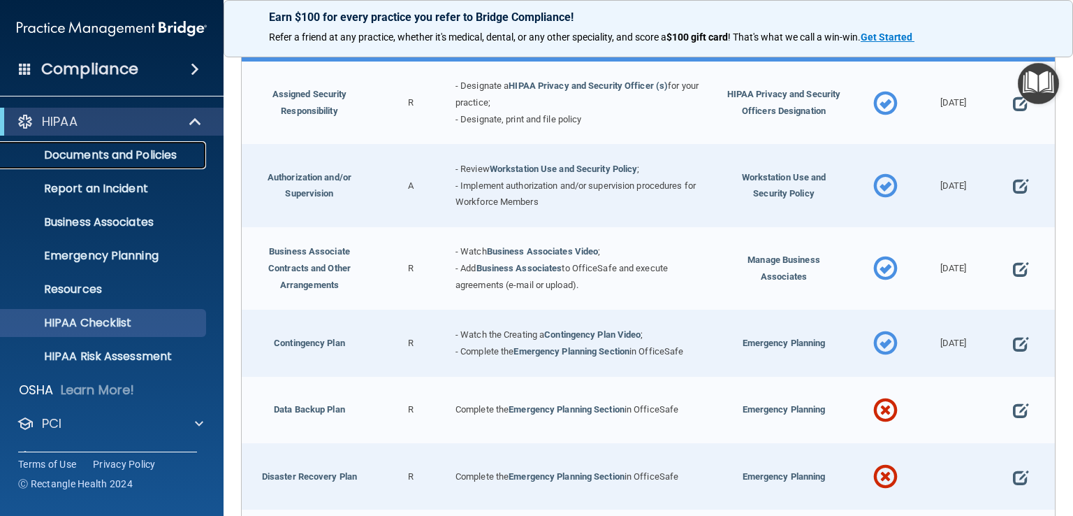
click at [118, 158] on p "Documents and Policies" at bounding box center [104, 155] width 191 height 14
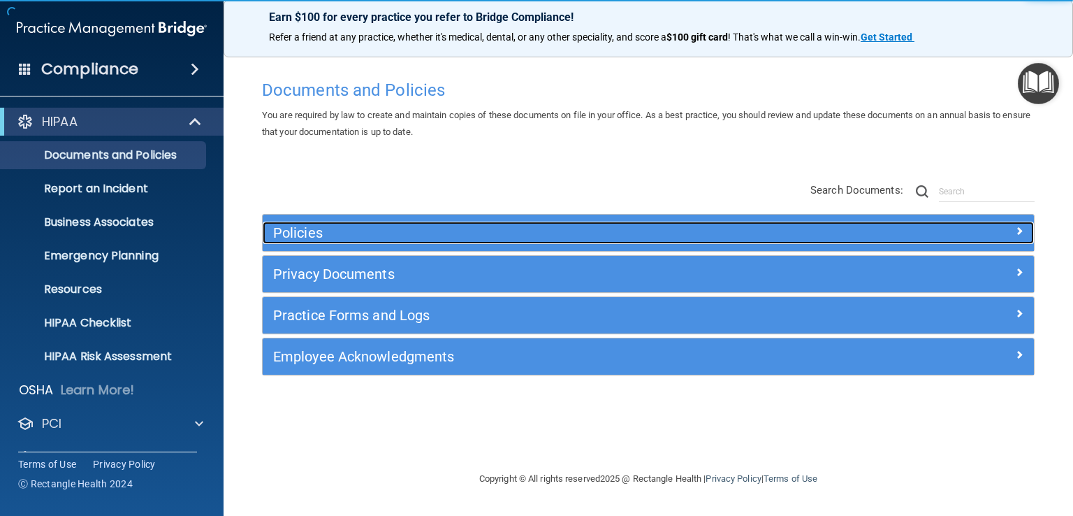
click at [309, 231] on h5 "Policies" at bounding box center [552, 232] width 558 height 15
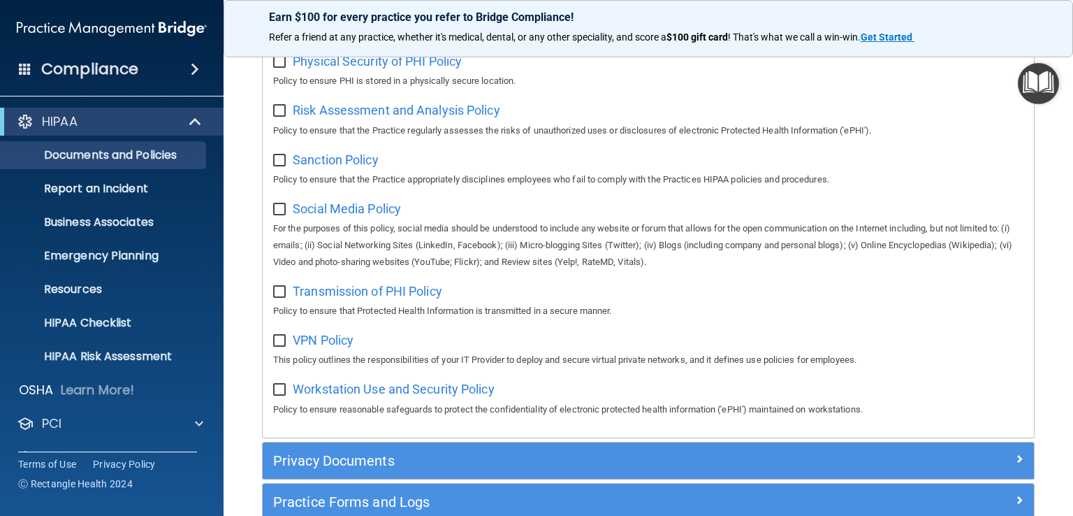
scroll to position [1048, 0]
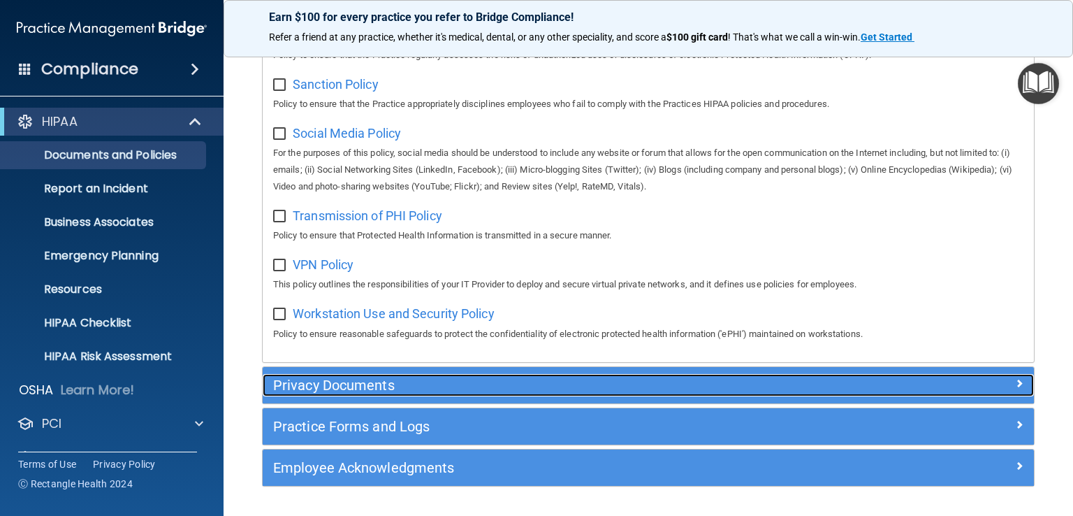
click at [365, 391] on h5 "Privacy Documents" at bounding box center [552, 384] width 558 height 15
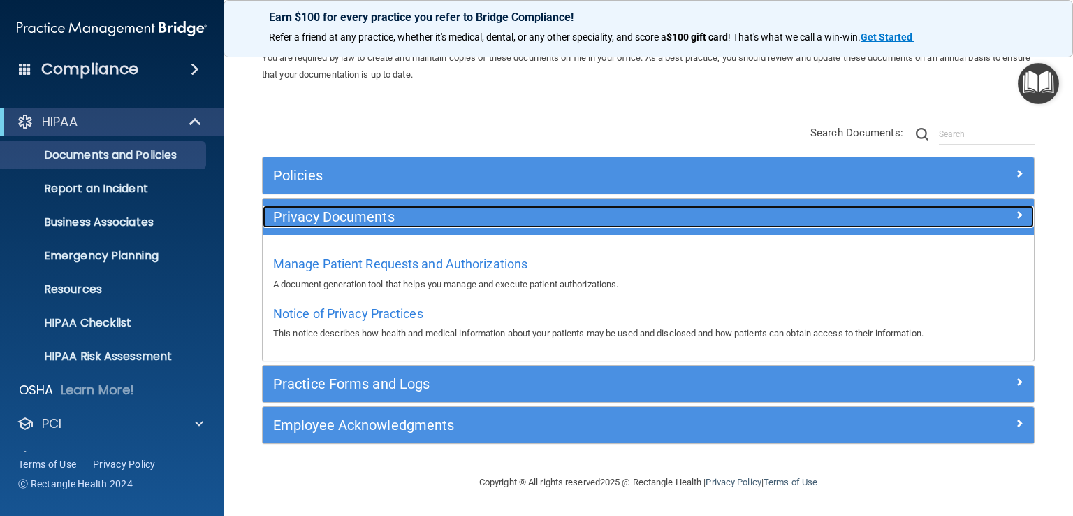
scroll to position [57, 0]
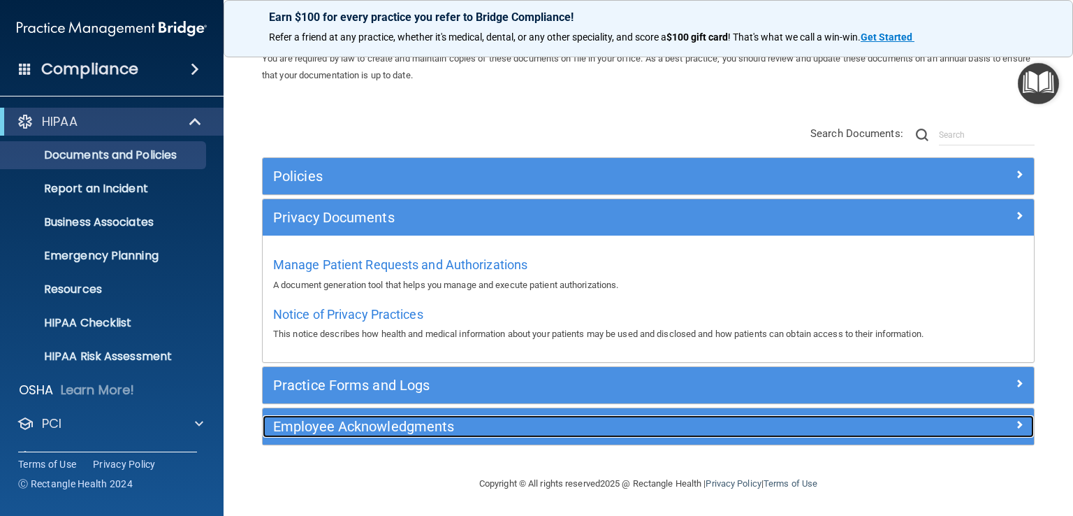
click at [344, 421] on h5 "Employee Acknowledgments" at bounding box center [552, 425] width 558 height 15
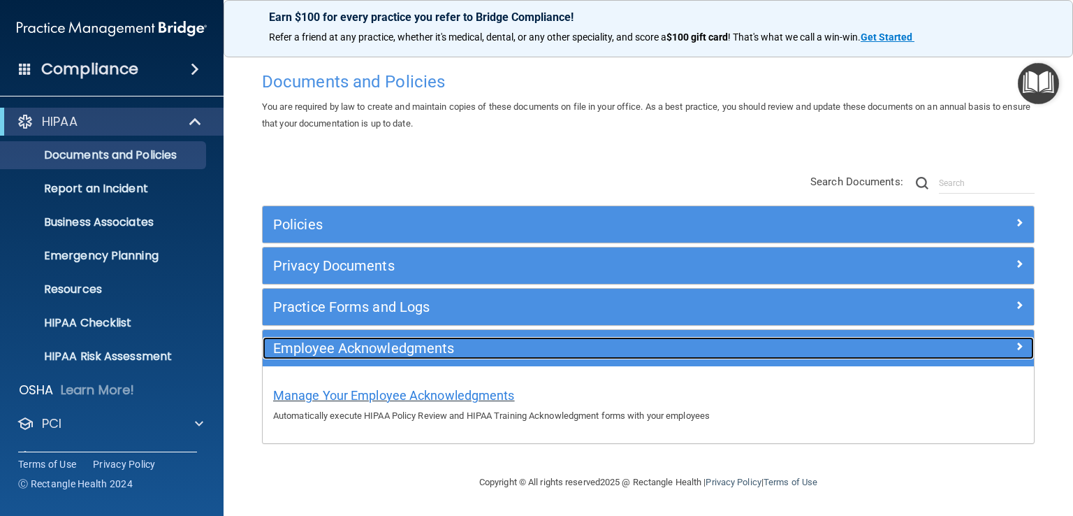
scroll to position [8, 0]
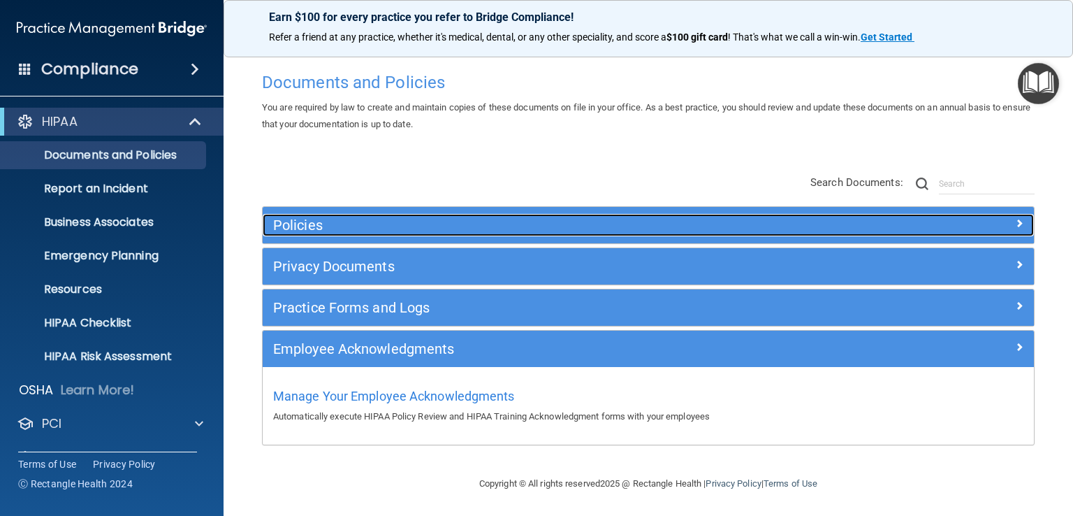
click at [309, 223] on h5 "Policies" at bounding box center [552, 224] width 558 height 15
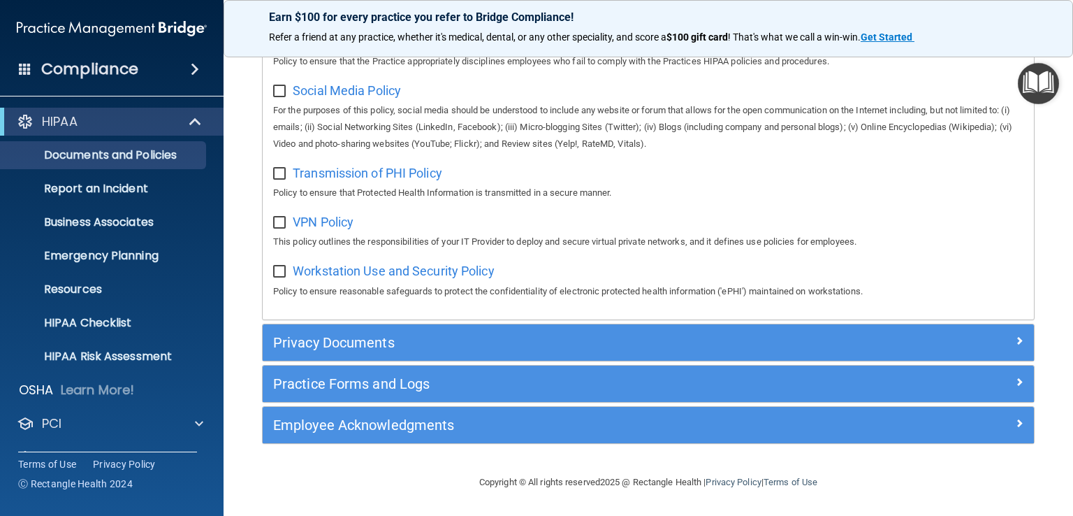
scroll to position [1098, 0]
click at [117, 322] on p "HIPAA Checklist" at bounding box center [104, 323] width 191 height 14
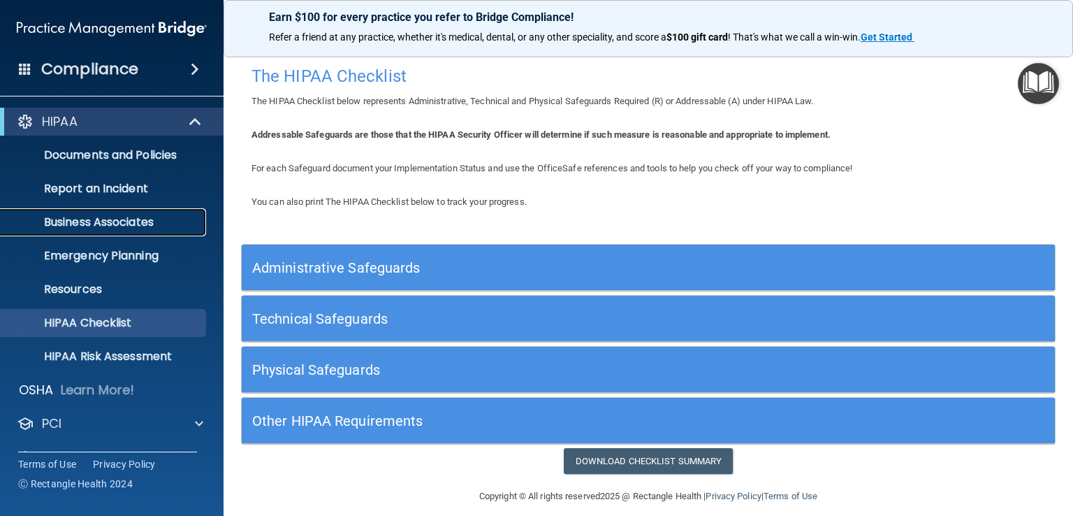
click at [143, 224] on p "Business Associates" at bounding box center [104, 222] width 191 height 14
